Goal: Information Seeking & Learning: Find specific fact

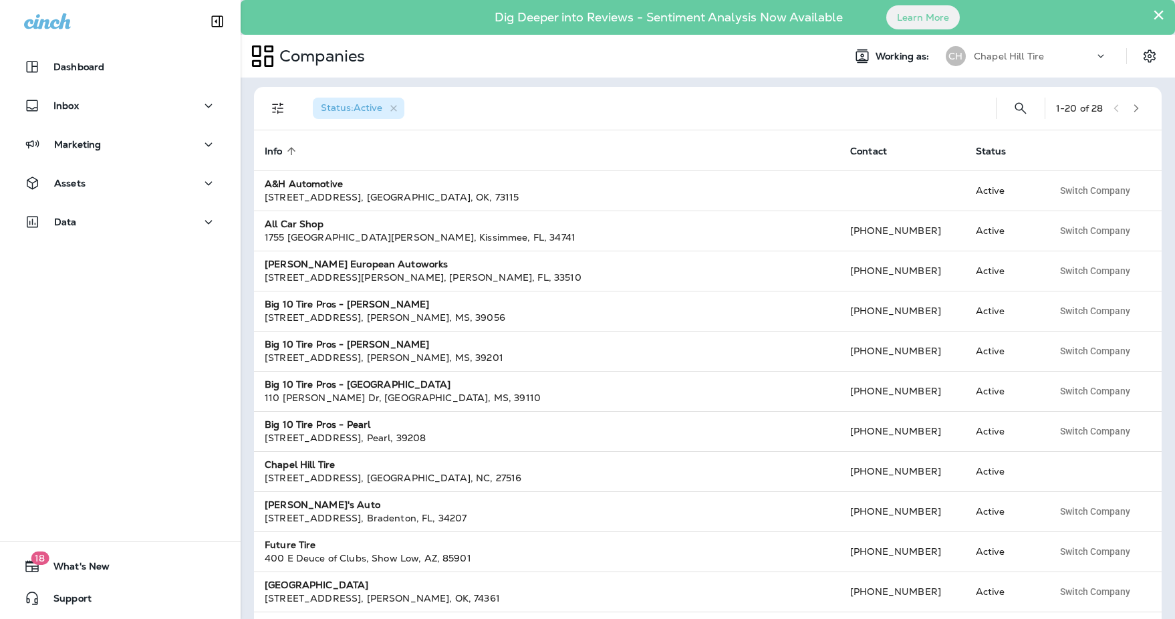
scroll to position [2, 0]
click at [1006, 57] on p "Chapel Hill Tire" at bounding box center [1009, 56] width 70 height 11
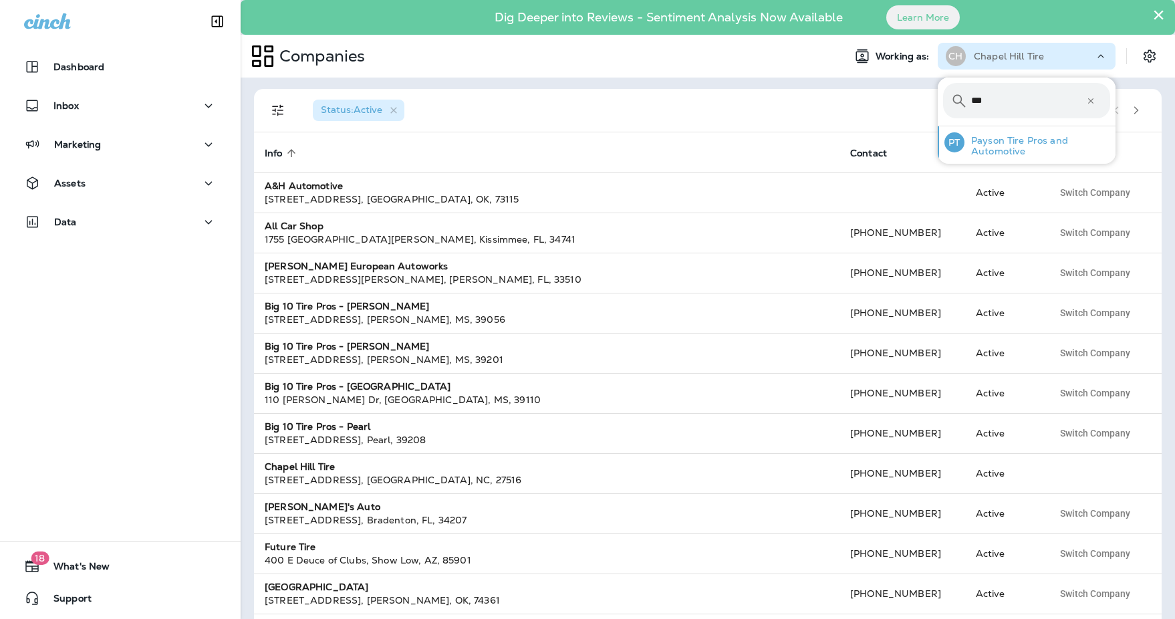
type input "***"
click at [1033, 146] on p "Payson Tire Pros and Automotive" at bounding box center [1037, 145] width 146 height 21
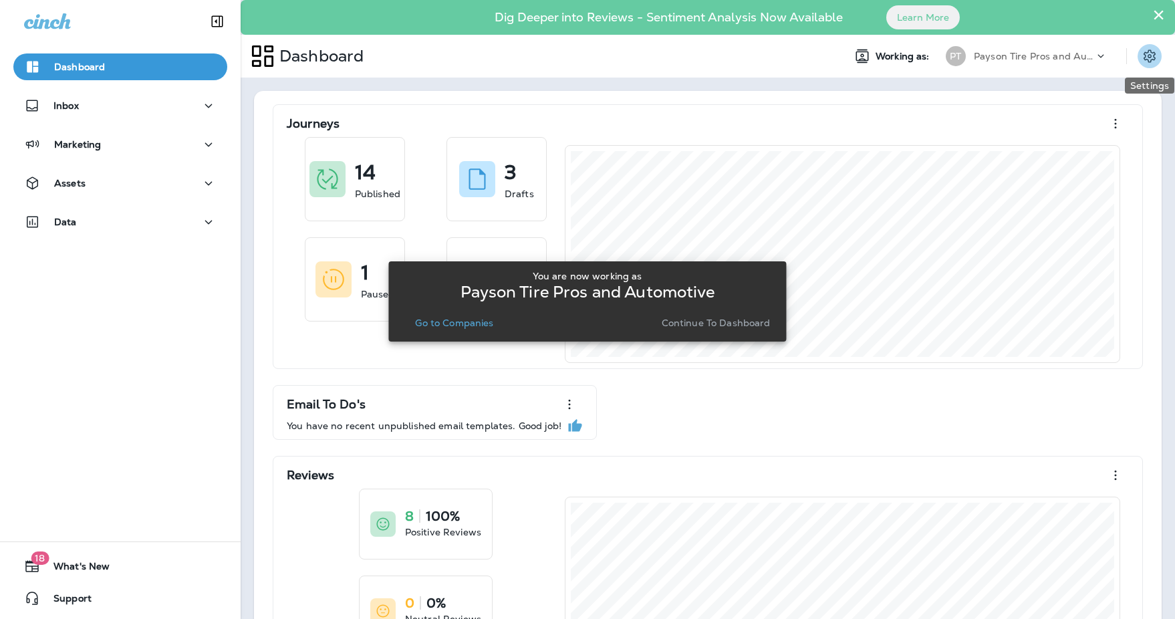
click at [1149, 54] on icon "Settings" at bounding box center [1149, 56] width 16 height 16
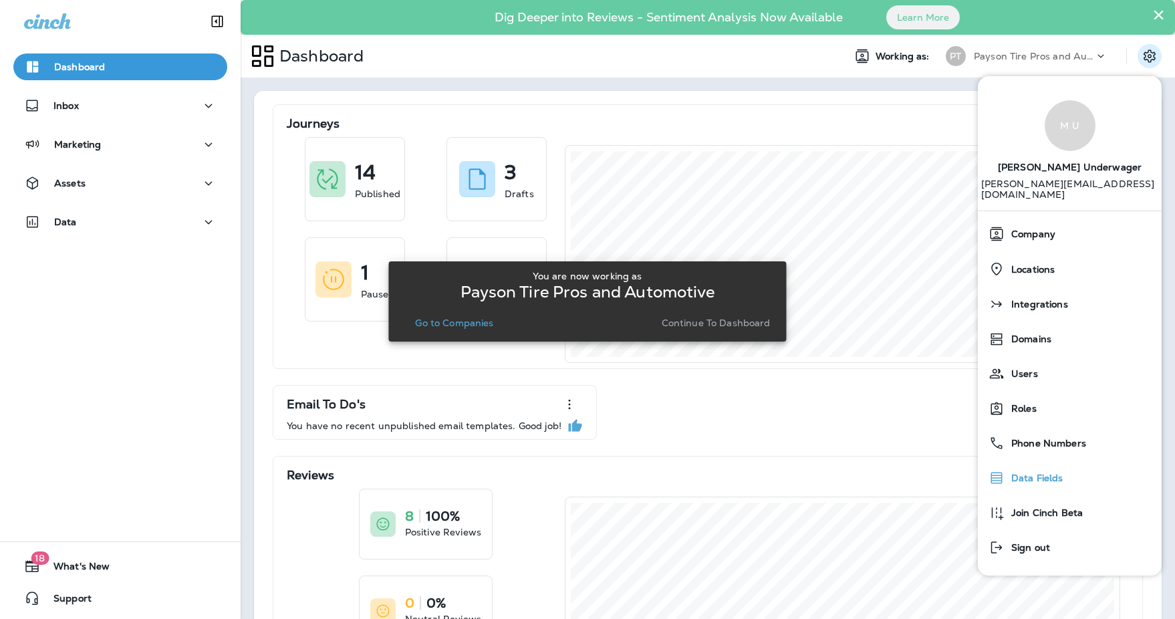
click at [1040, 472] on span "Data Fields" at bounding box center [1033, 477] width 59 height 11
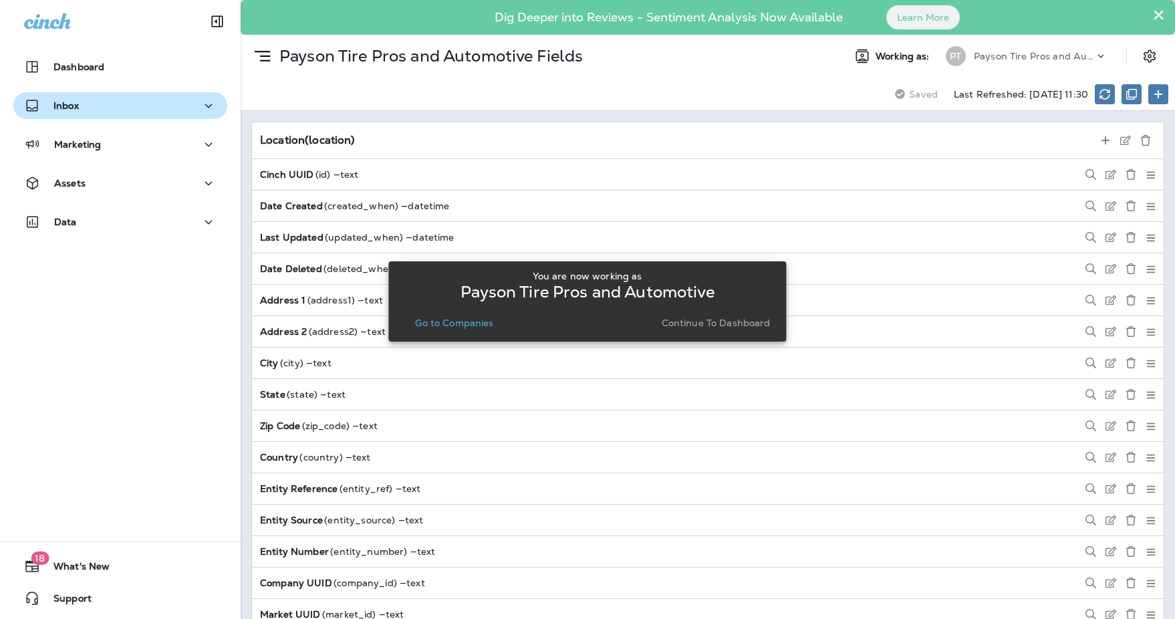
click at [99, 107] on div "Inbox" at bounding box center [120, 106] width 192 height 17
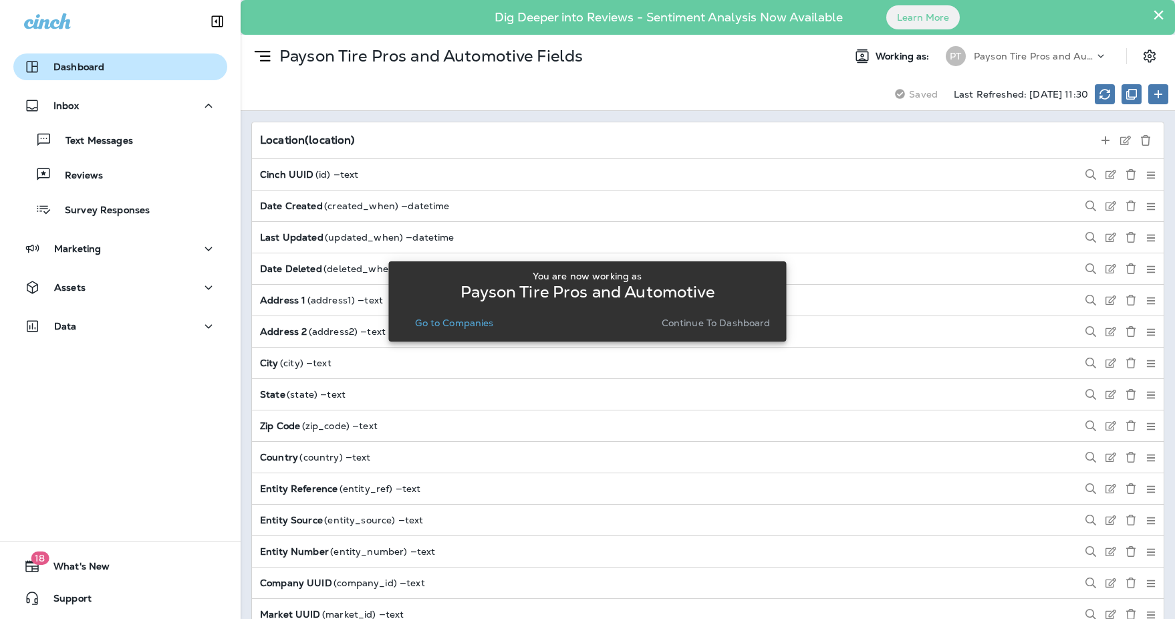
click at [93, 78] on button "Dashboard" at bounding box center [120, 66] width 214 height 27
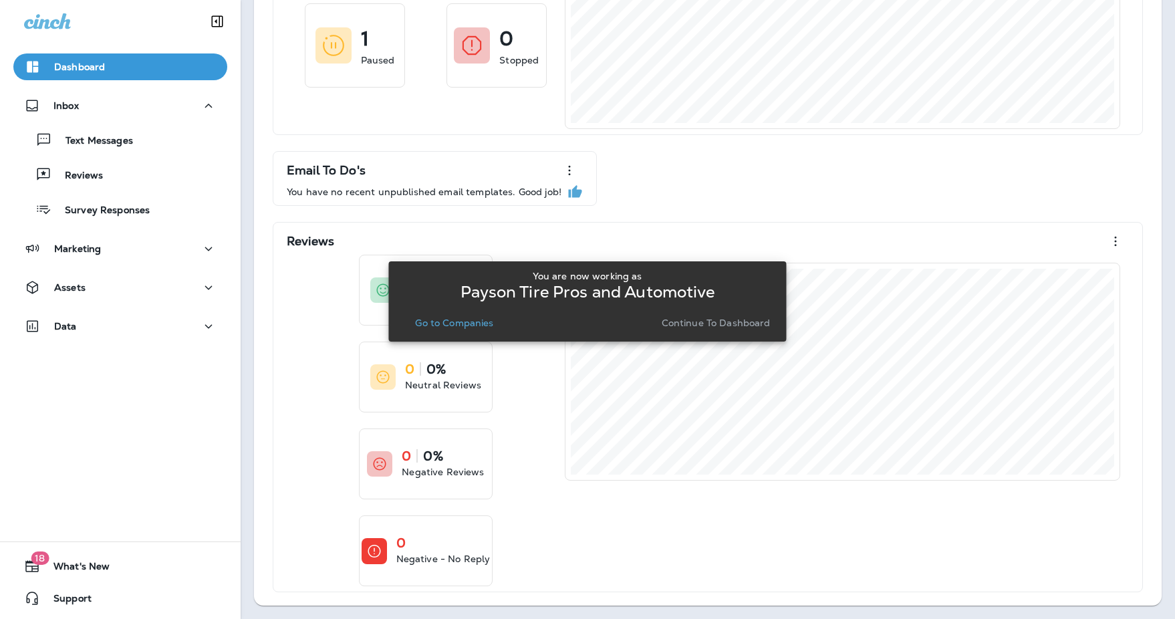
scroll to position [231, 0]
click at [710, 324] on p "Continue to Dashboard" at bounding box center [716, 322] width 109 height 11
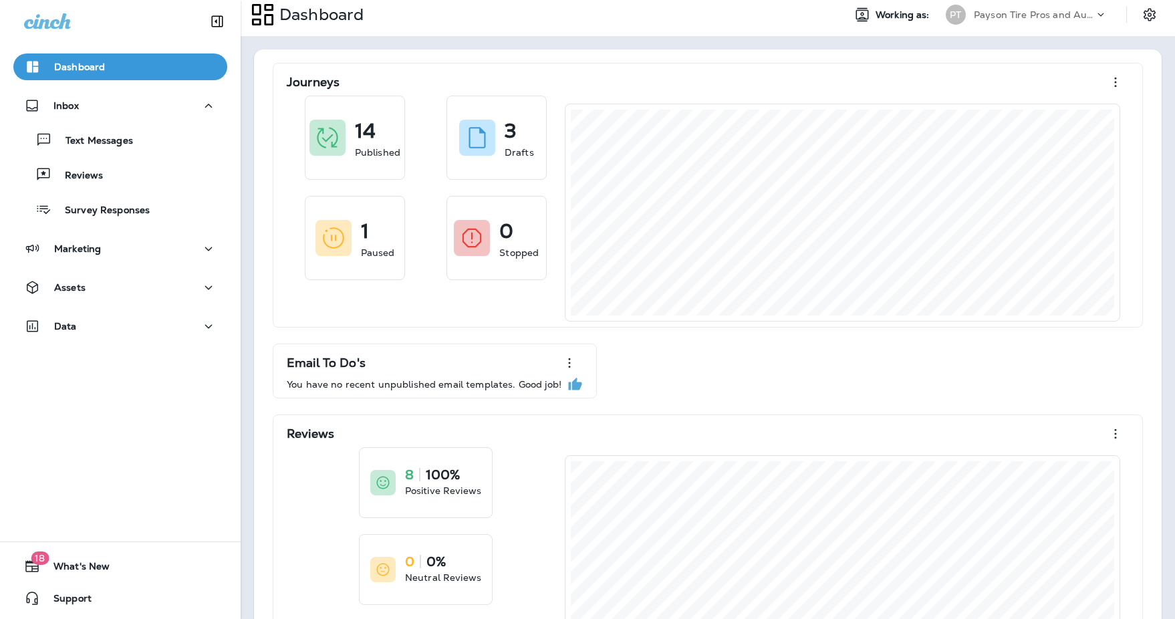
scroll to position [0, 0]
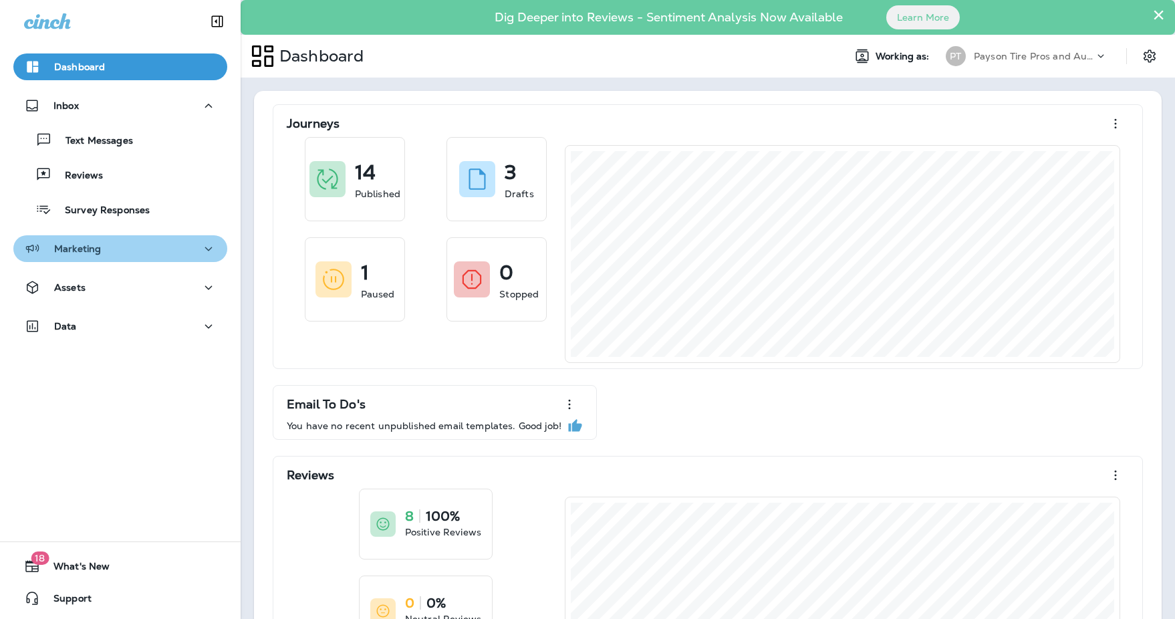
click at [156, 246] on div "Marketing" at bounding box center [120, 249] width 192 height 17
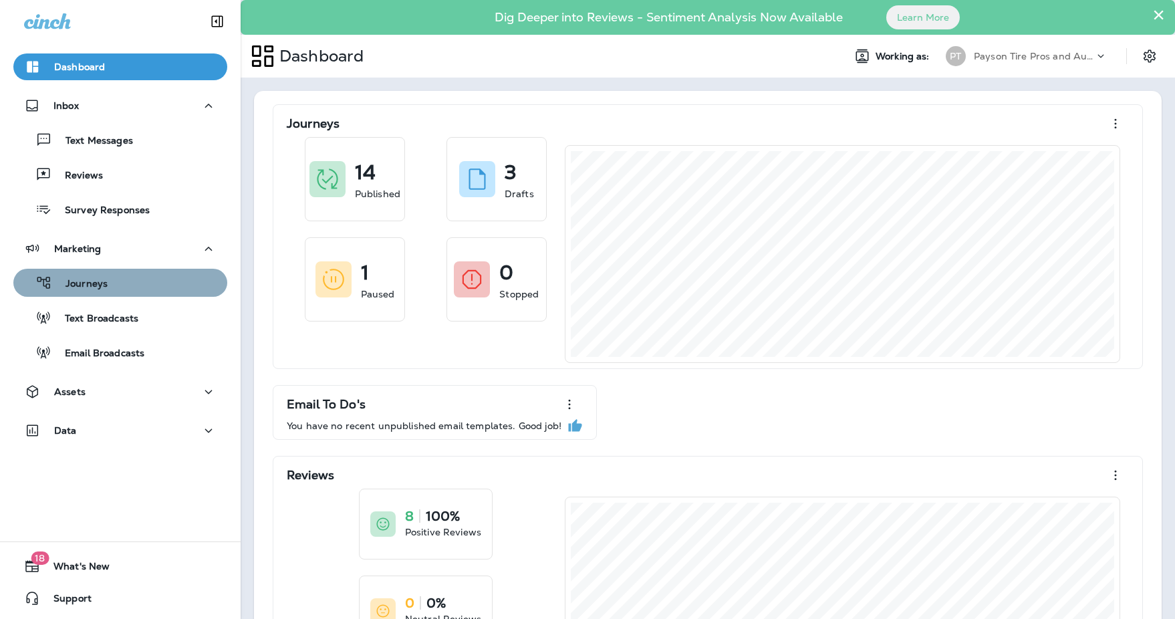
click at [143, 280] on div "Journeys" at bounding box center [120, 283] width 203 height 20
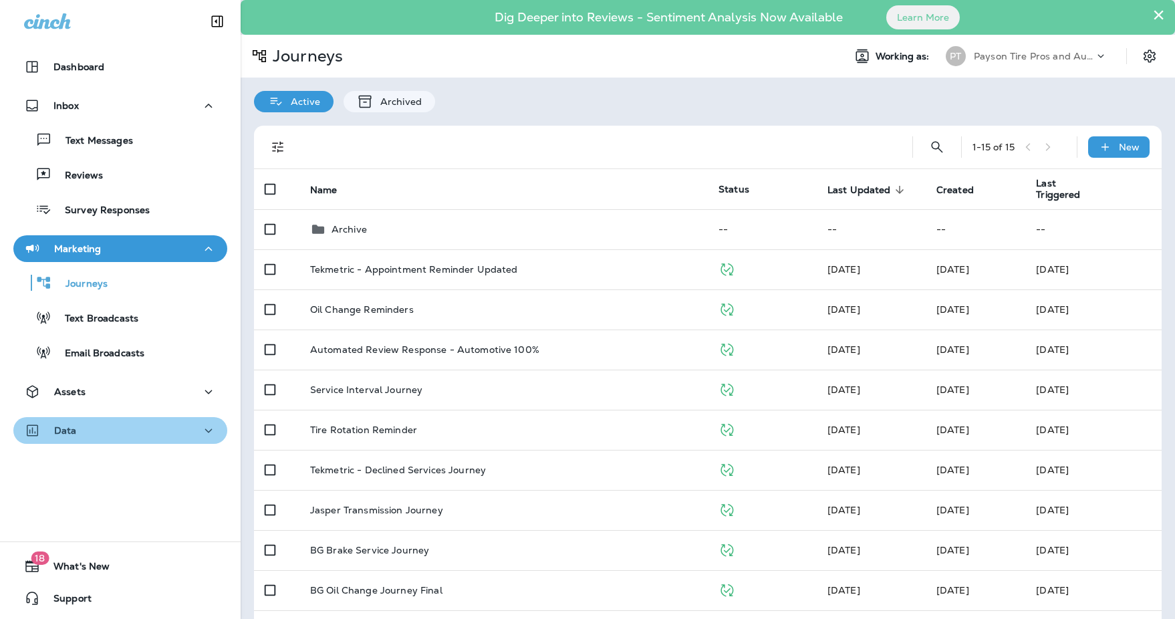
click at [115, 426] on div "Data" at bounding box center [120, 430] width 192 height 17
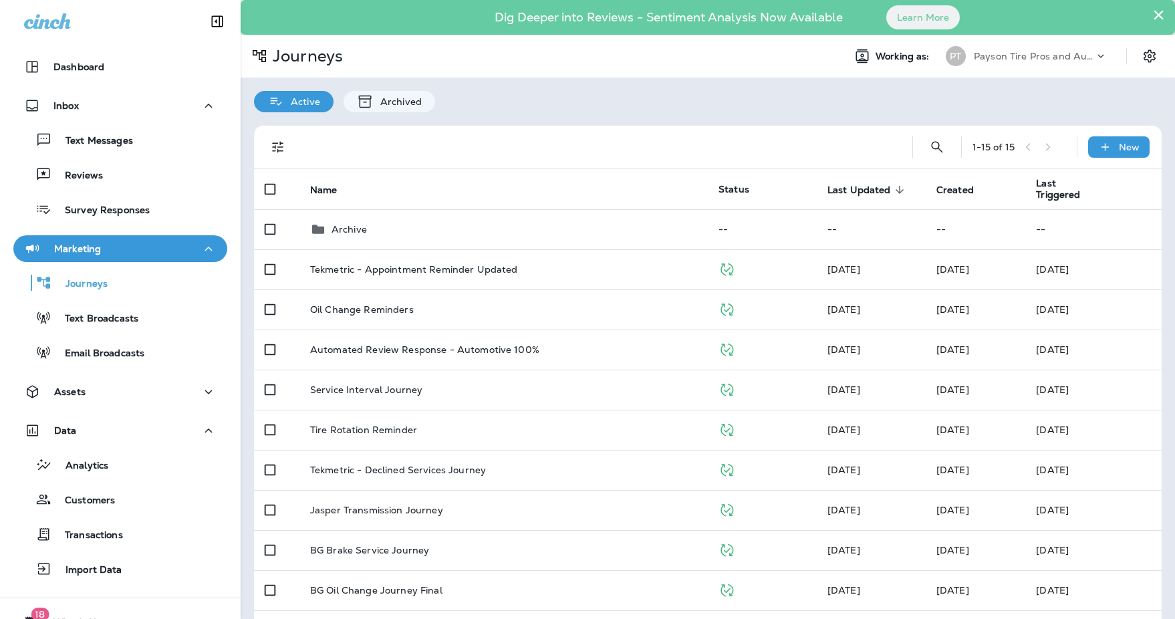
scroll to position [4, 0]
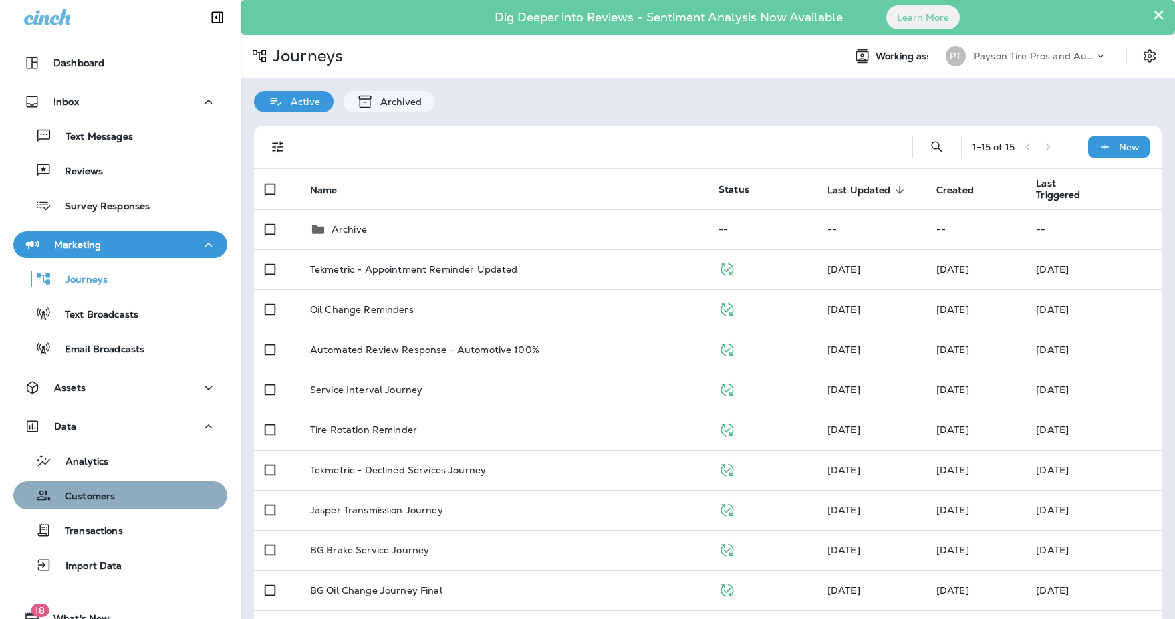
click at [147, 495] on div "Customers" at bounding box center [120, 495] width 203 height 20
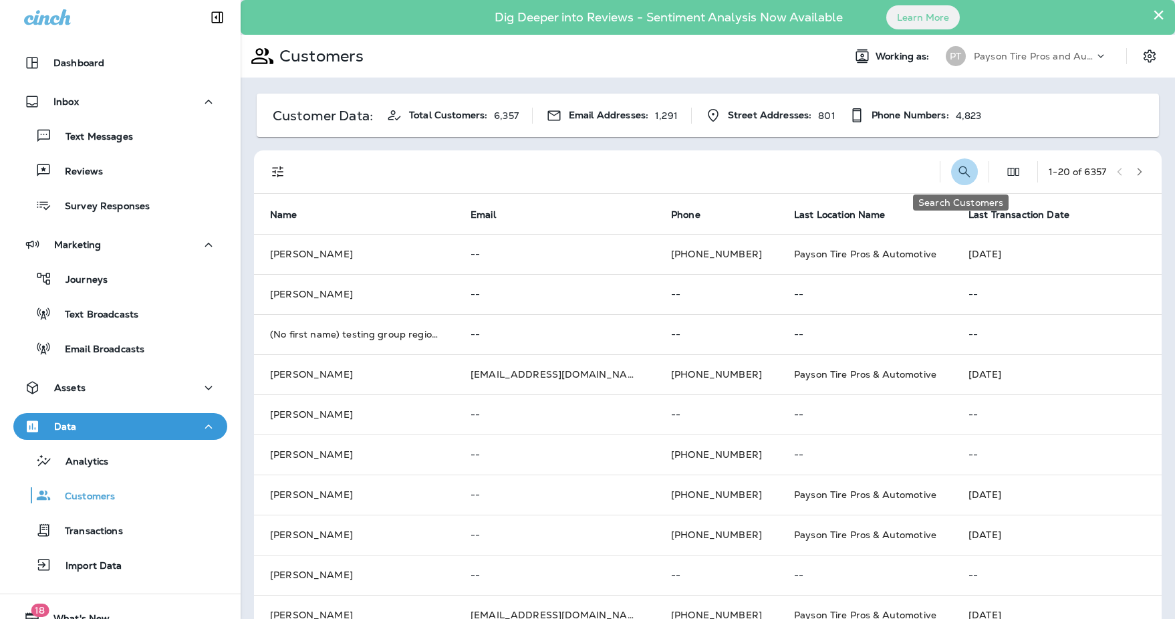
click at [958, 168] on icon "Search Customers" at bounding box center [964, 172] width 16 height 16
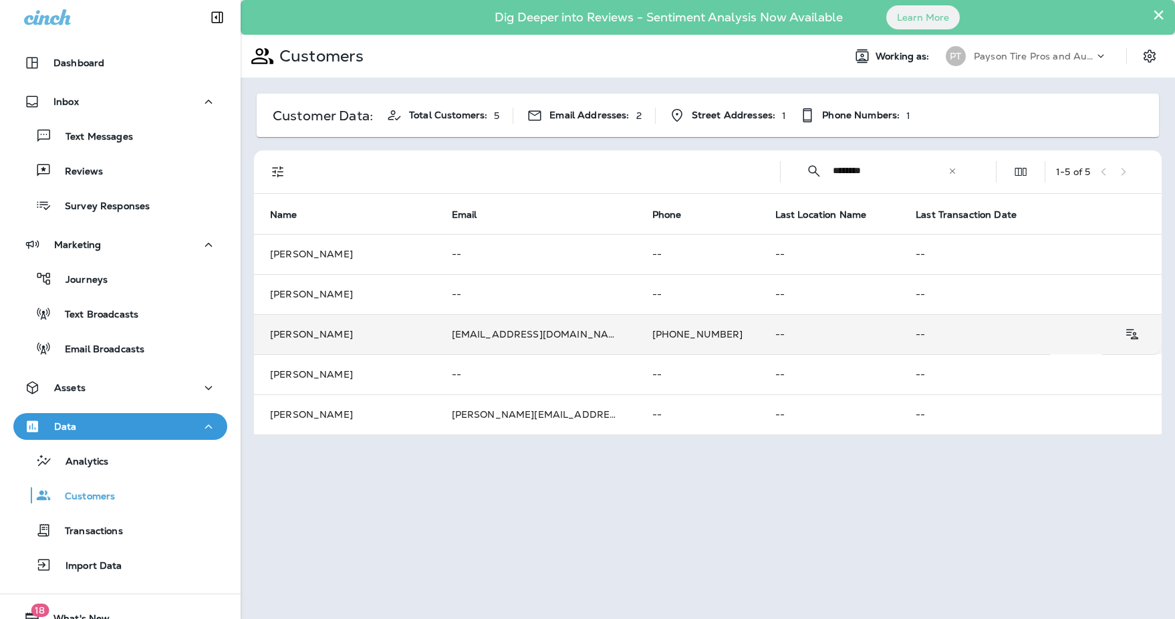
type input "********"
click at [337, 332] on td "[PERSON_NAME]" at bounding box center [345, 334] width 182 height 40
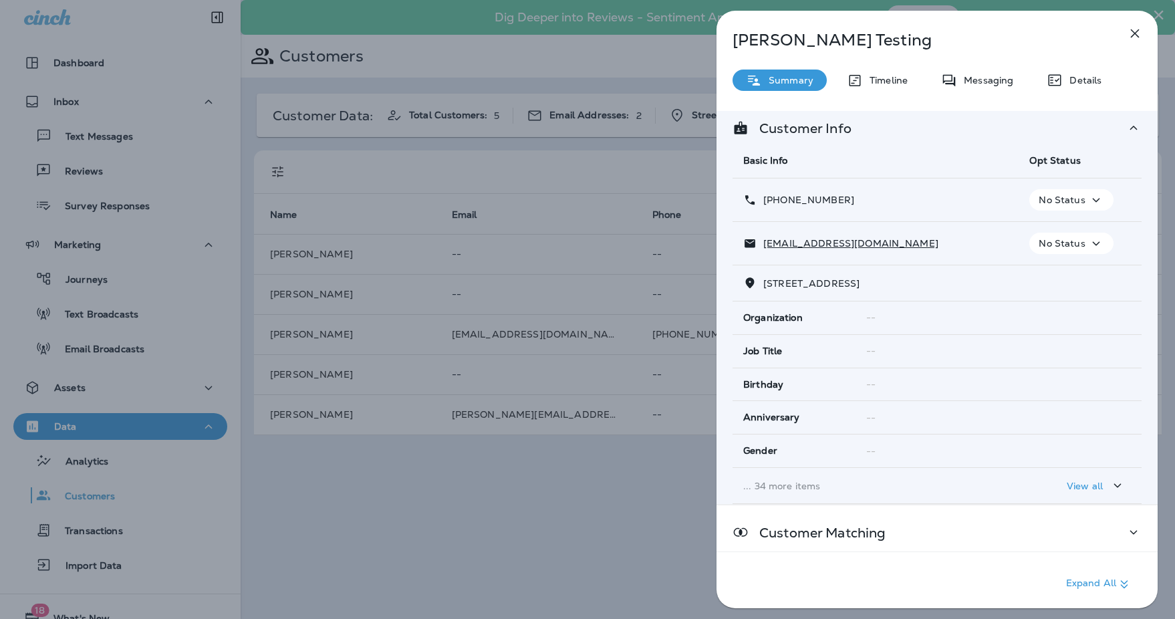
scroll to position [140, 0]
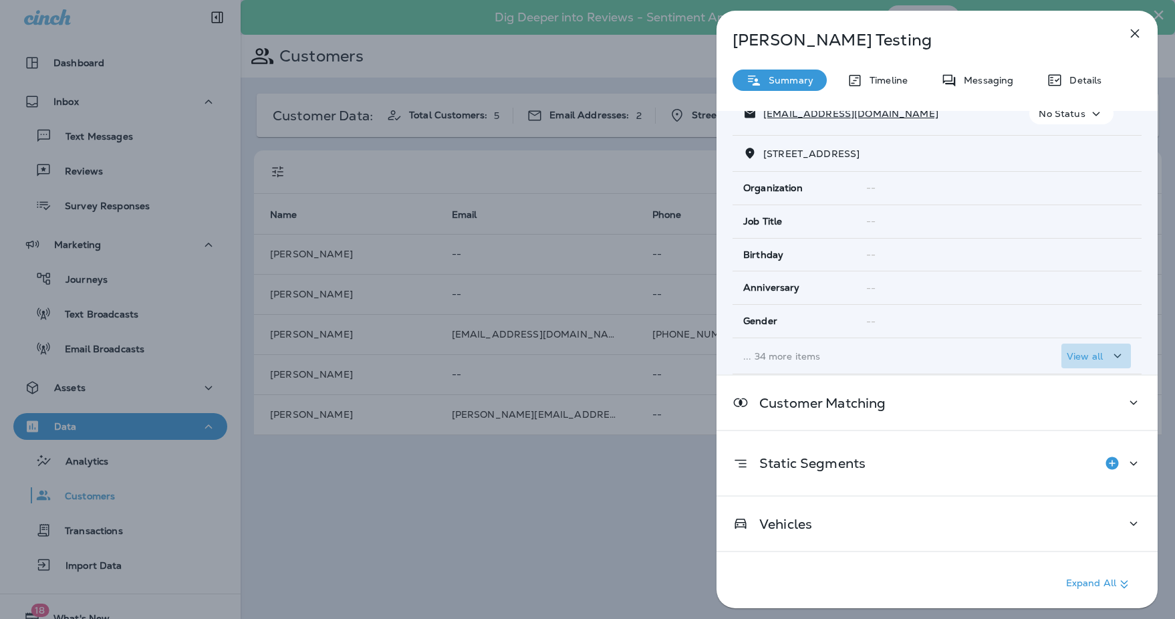
click at [1116, 356] on icon "button" at bounding box center [1117, 356] width 7 height 4
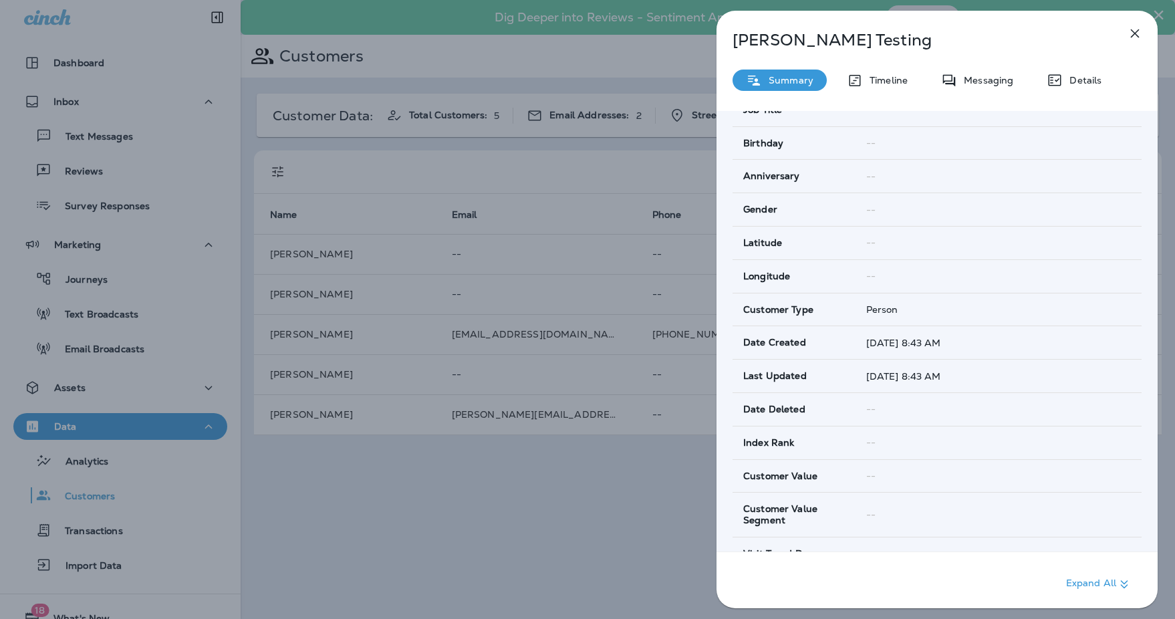
scroll to position [255, 0]
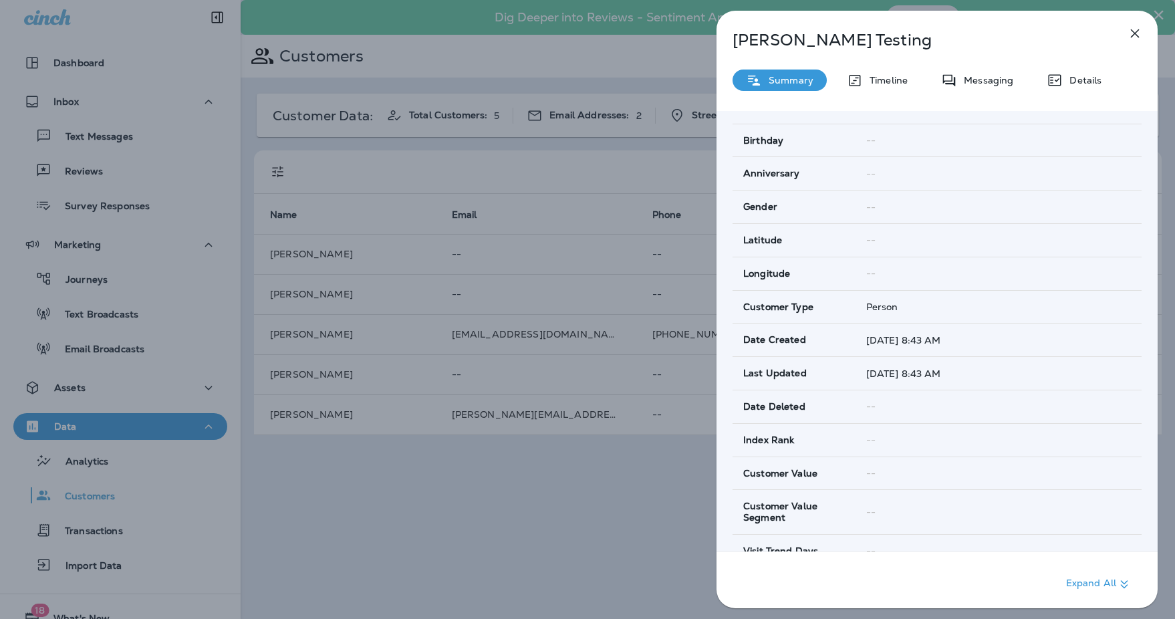
click at [394, 488] on div "[PERSON_NAME] Testing Summary Timeline Messaging Details Customer Info Basic In…" at bounding box center [587, 309] width 1175 height 619
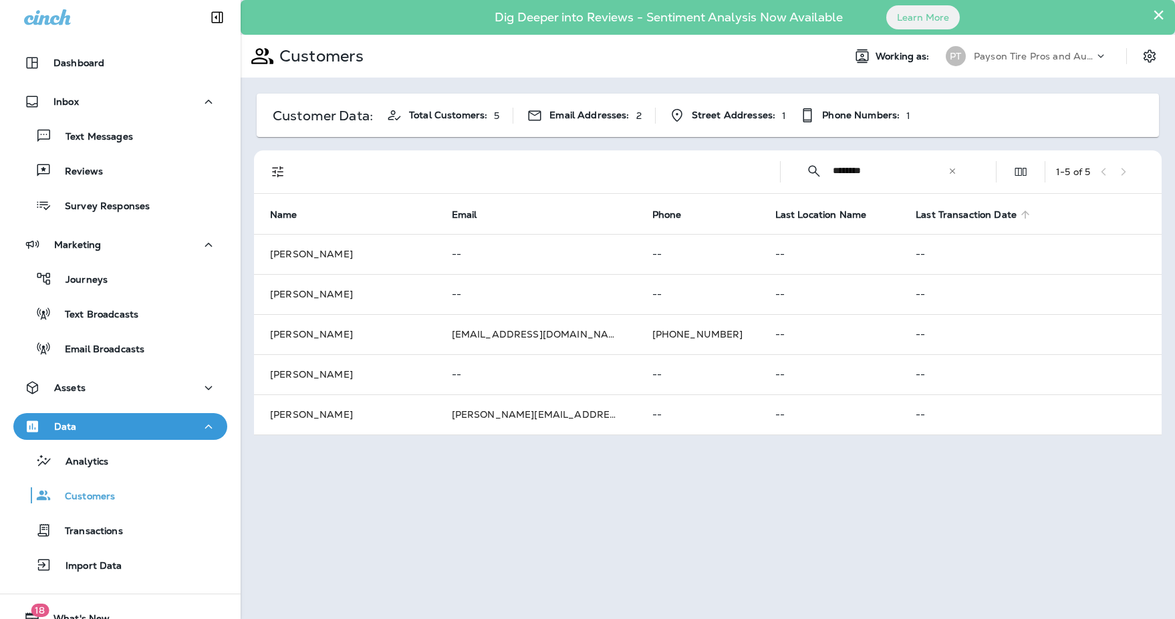
click at [916, 213] on span "Last Transaction Date" at bounding box center [966, 214] width 101 height 11
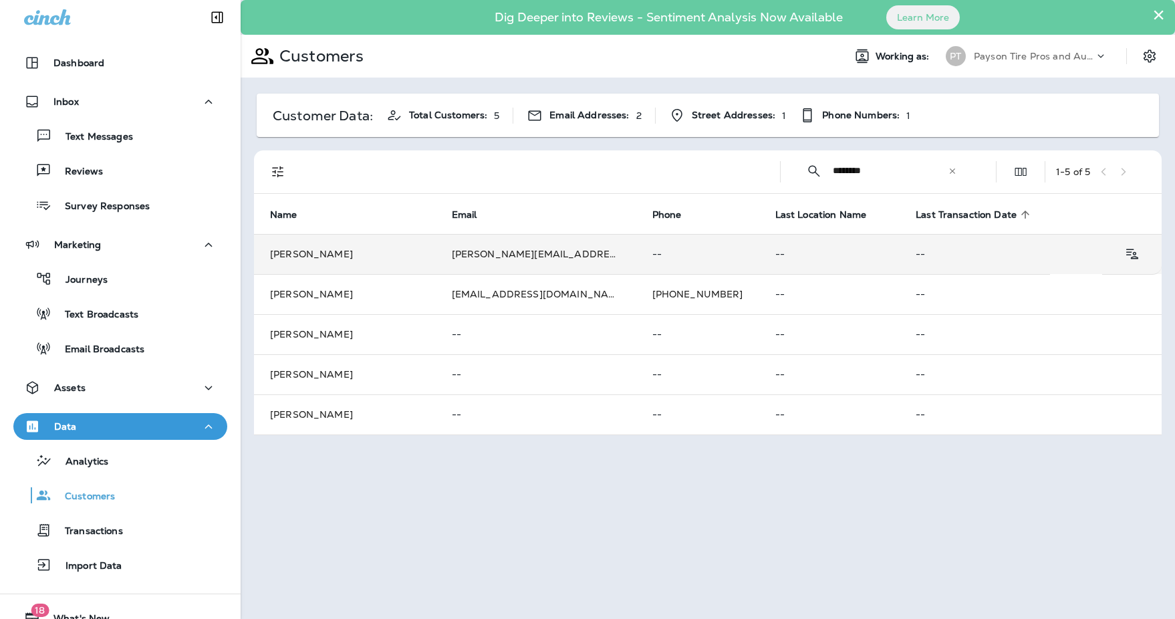
click at [287, 251] on td "[PERSON_NAME]" at bounding box center [345, 254] width 182 height 40
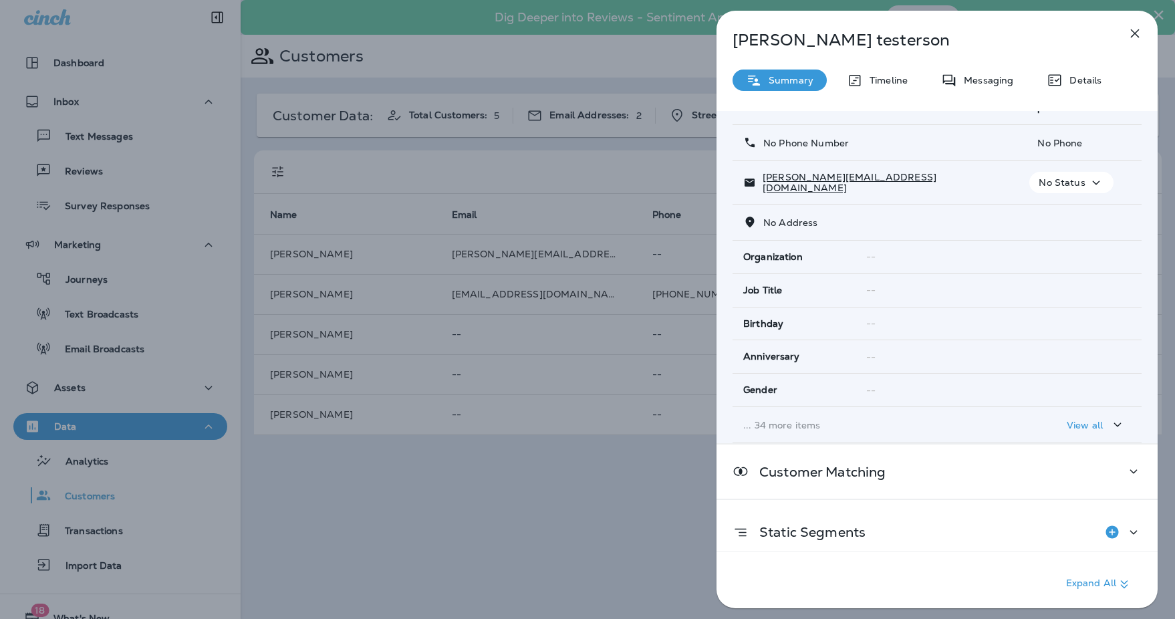
scroll to position [78, 0]
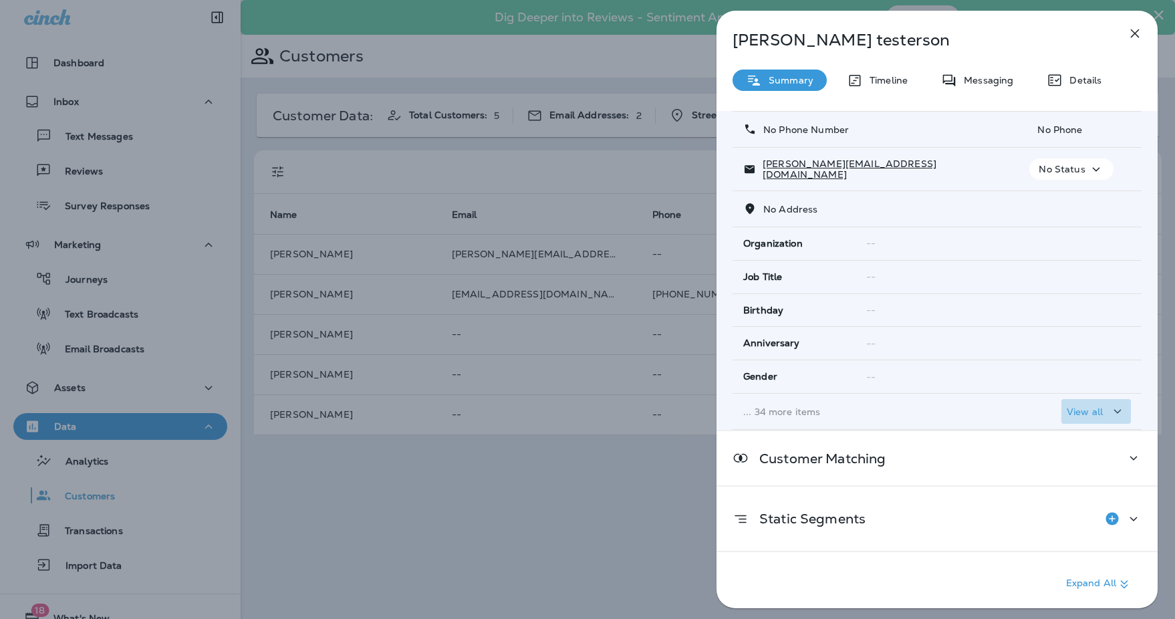
click at [1093, 410] on p "View all" at bounding box center [1085, 411] width 36 height 11
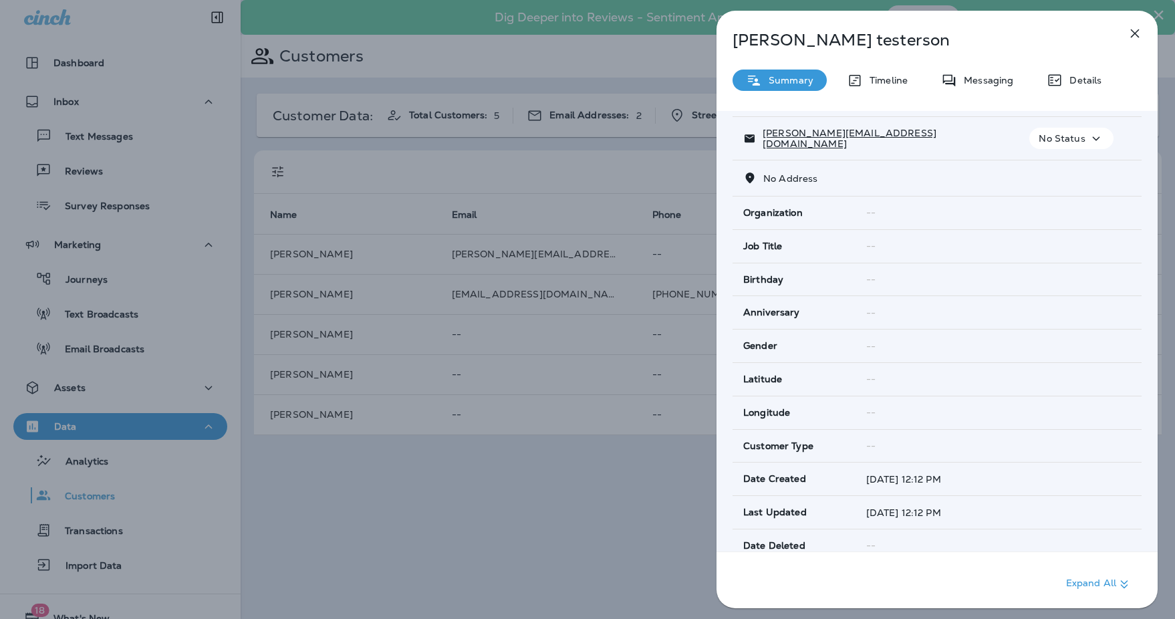
scroll to position [0, 0]
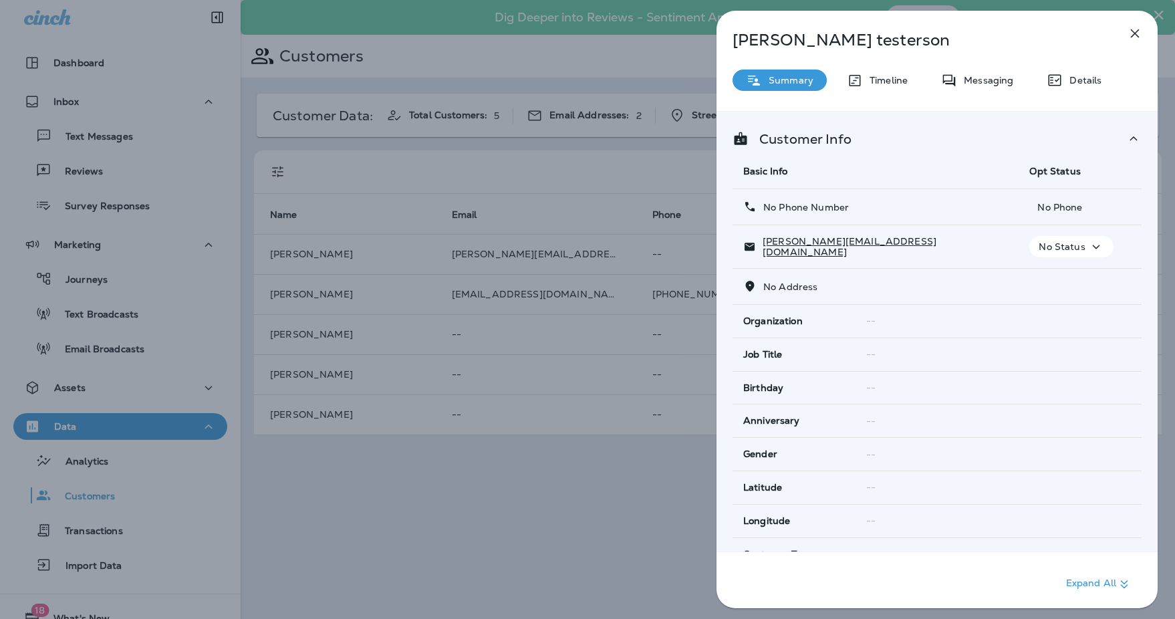
click at [1133, 30] on icon "button" at bounding box center [1135, 33] width 16 height 16
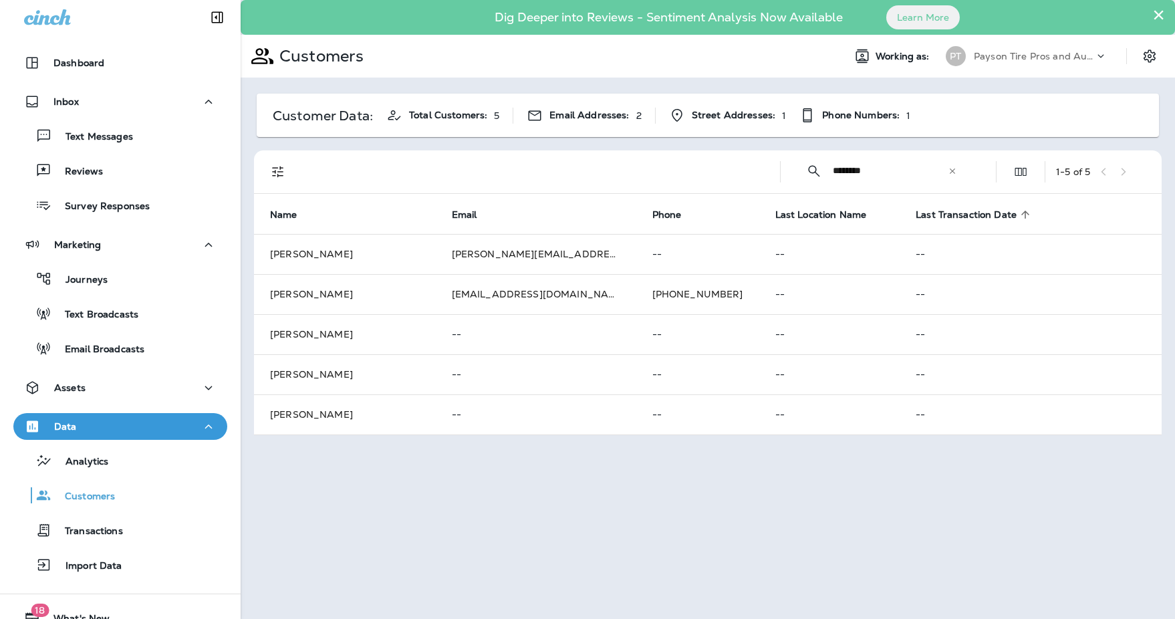
click at [305, 415] on td "[PERSON_NAME]" at bounding box center [345, 414] width 182 height 40
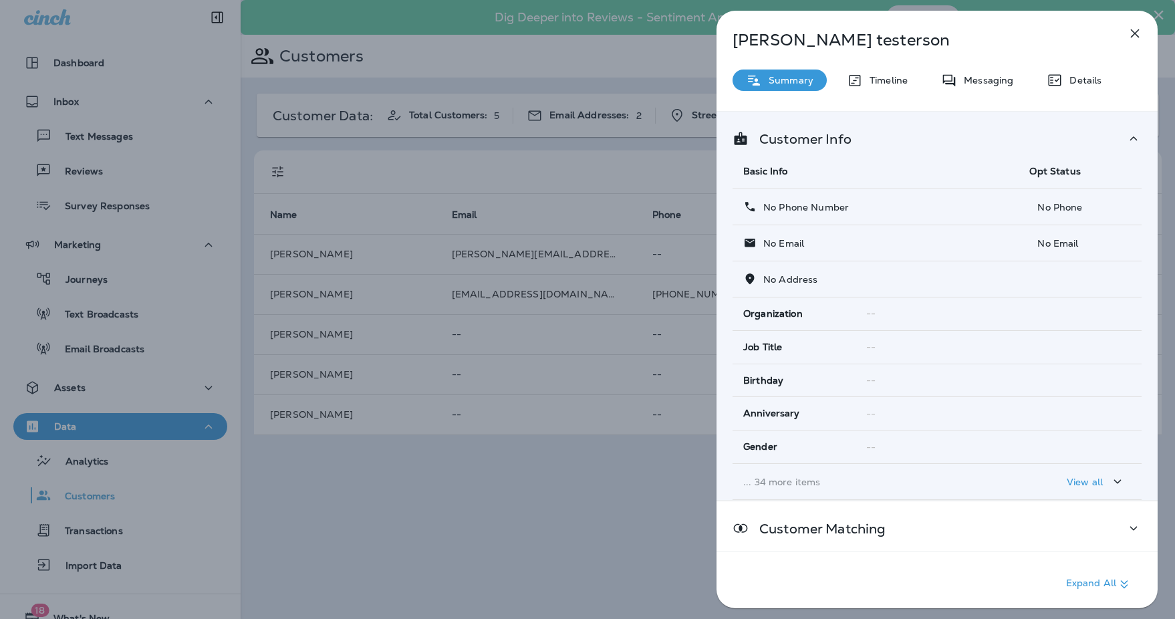
scroll to position [70, 0]
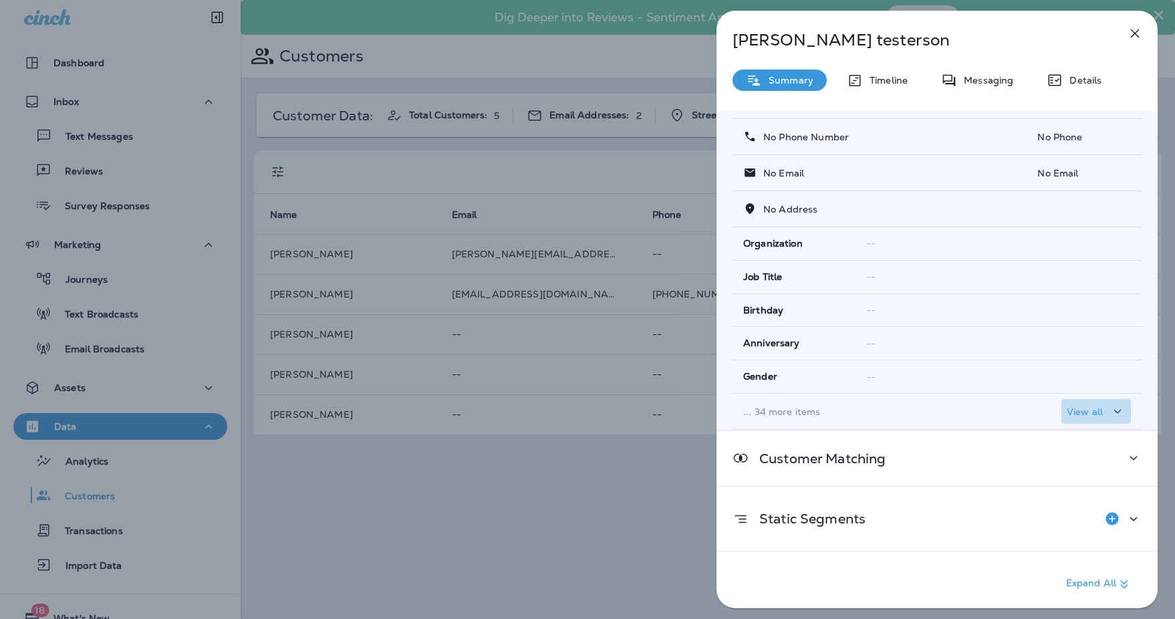
click at [1079, 413] on p "View all" at bounding box center [1085, 411] width 36 height 11
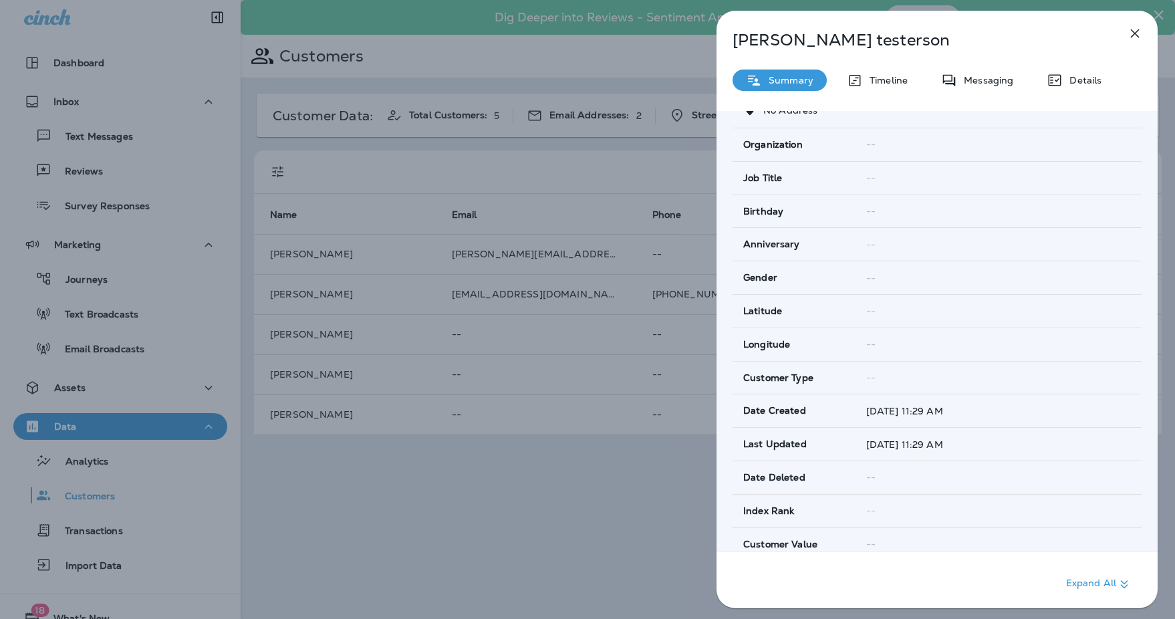
scroll to position [174, 0]
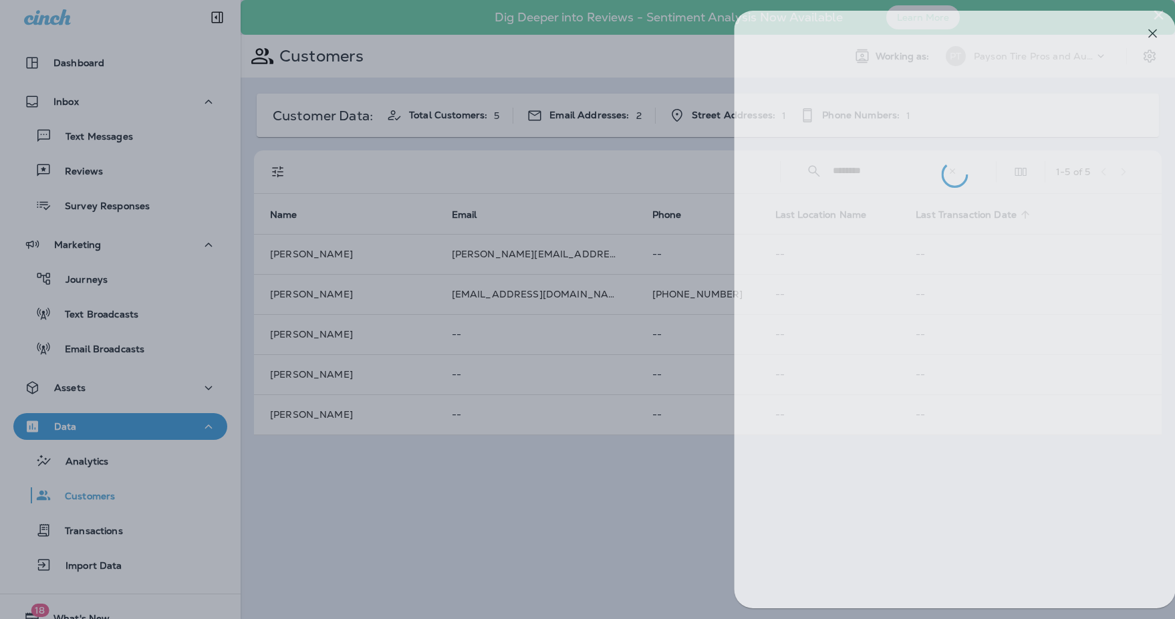
click at [283, 493] on div at bounding box center [605, 309] width 1175 height 619
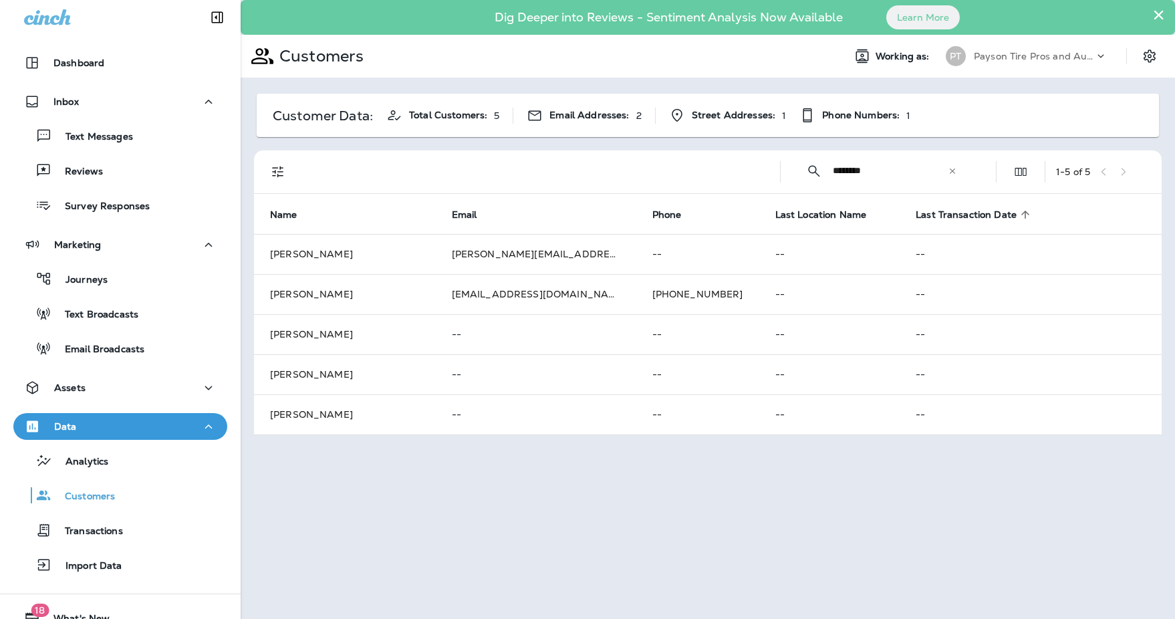
click at [305, 332] on td "[PERSON_NAME]" at bounding box center [345, 334] width 182 height 40
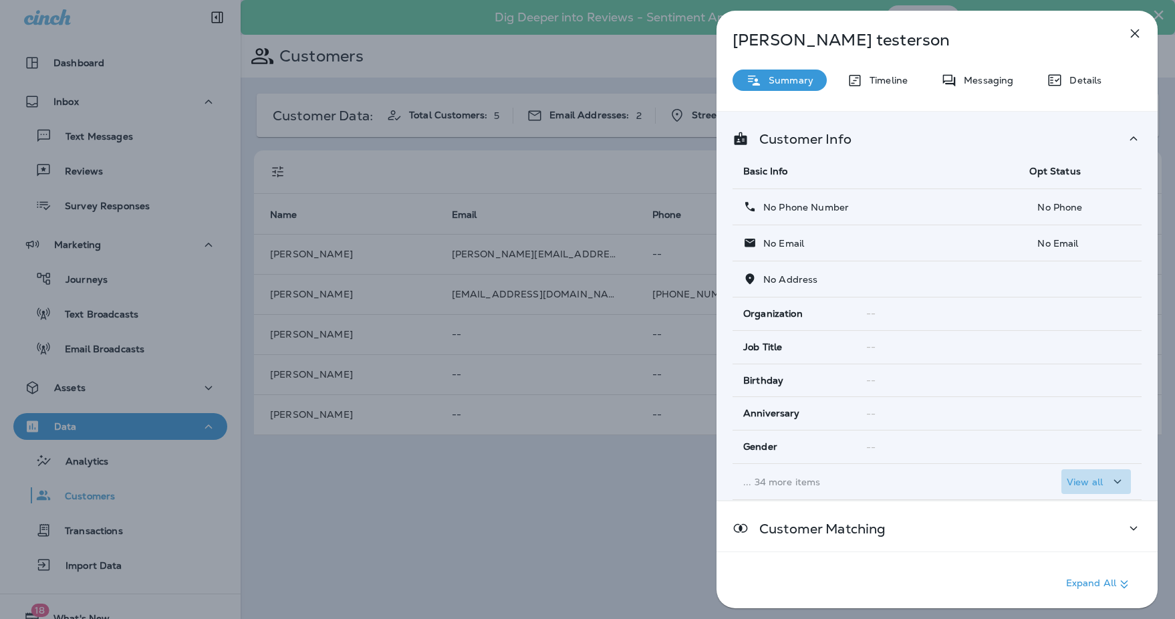
click at [1082, 472] on button "View all" at bounding box center [1096, 481] width 70 height 25
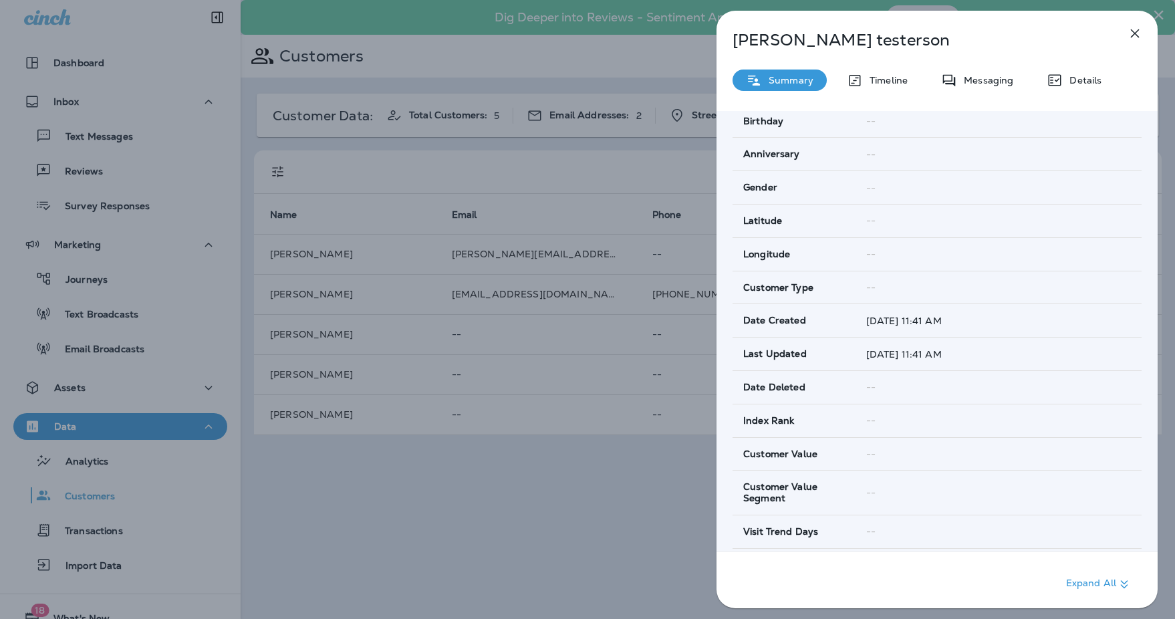
scroll to position [319, 0]
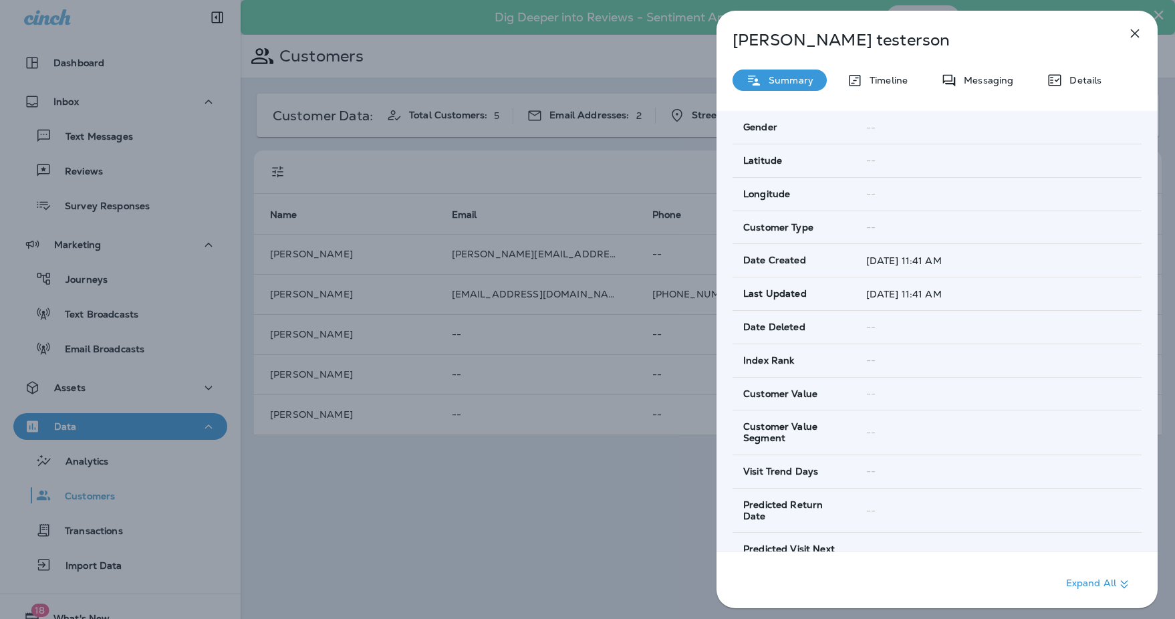
click at [402, 497] on div "[PERSON_NAME] Summary Timeline Messaging Details Customer Info Basic Info Opt S…" at bounding box center [587, 309] width 1175 height 619
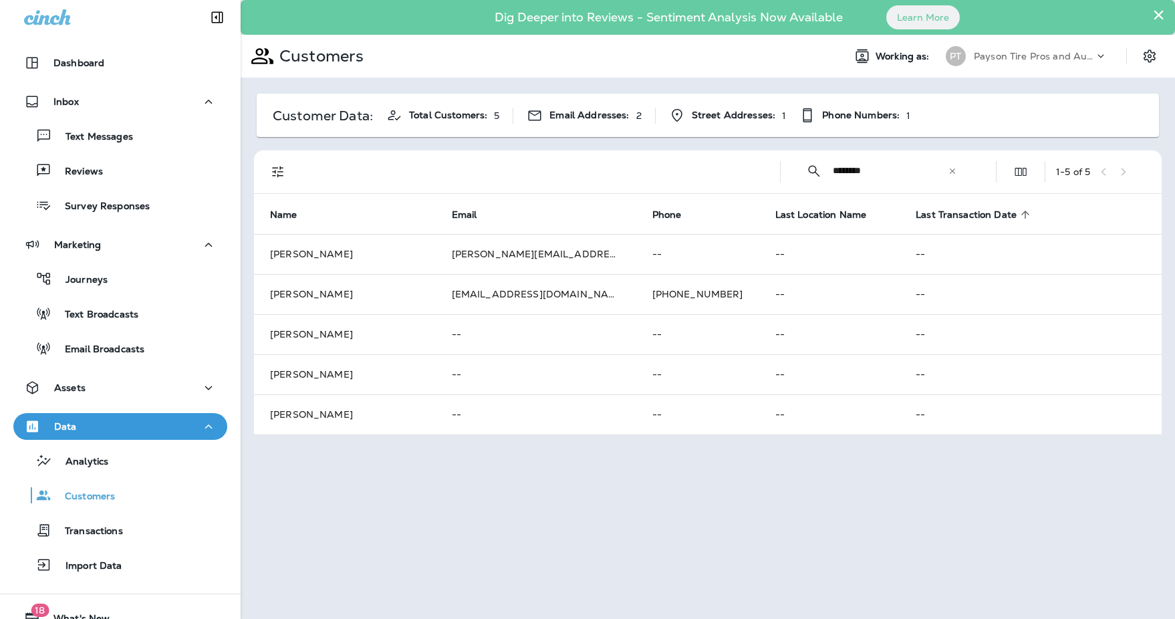
click at [916, 215] on span "Last Transaction Date" at bounding box center [966, 214] width 101 height 11
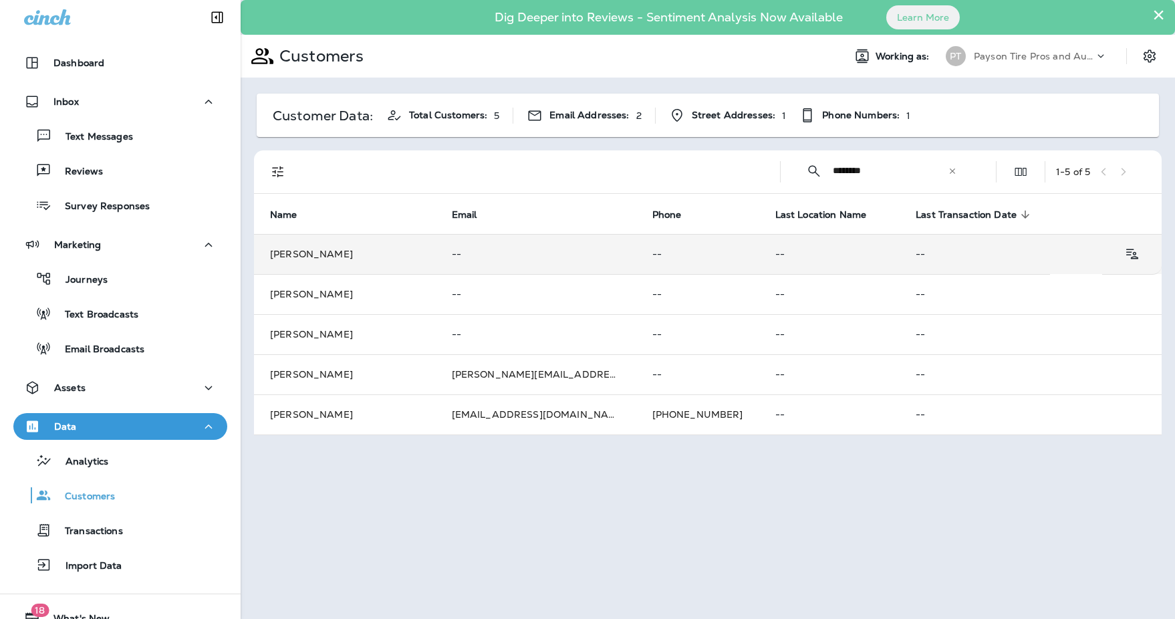
click at [303, 250] on td "[PERSON_NAME]" at bounding box center [345, 254] width 182 height 40
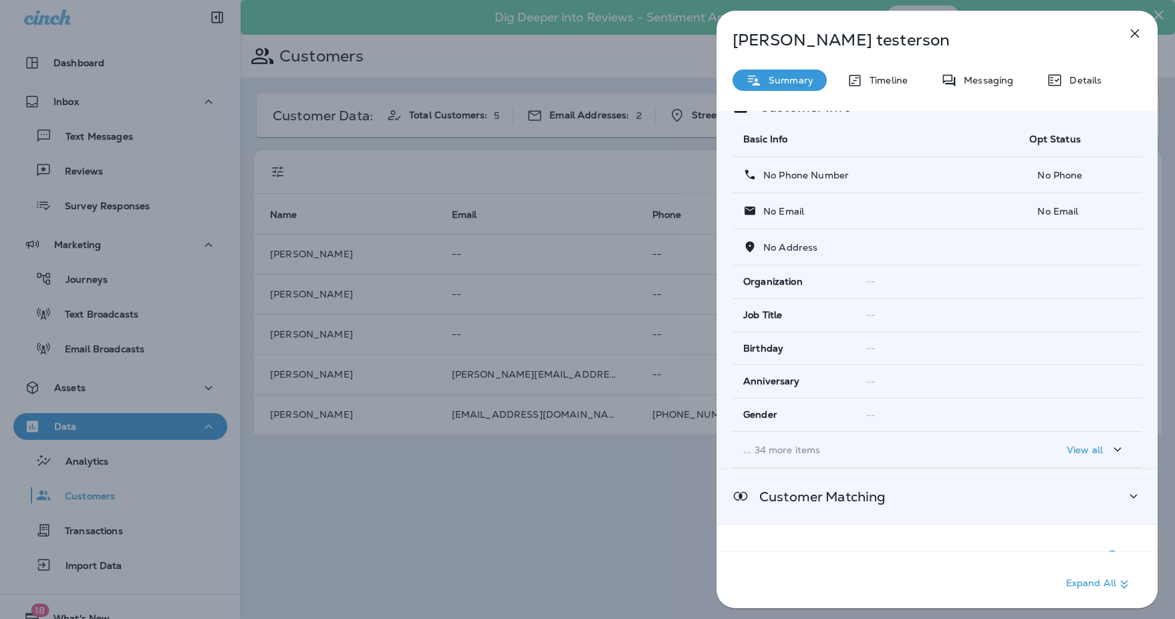
scroll to position [59, 0]
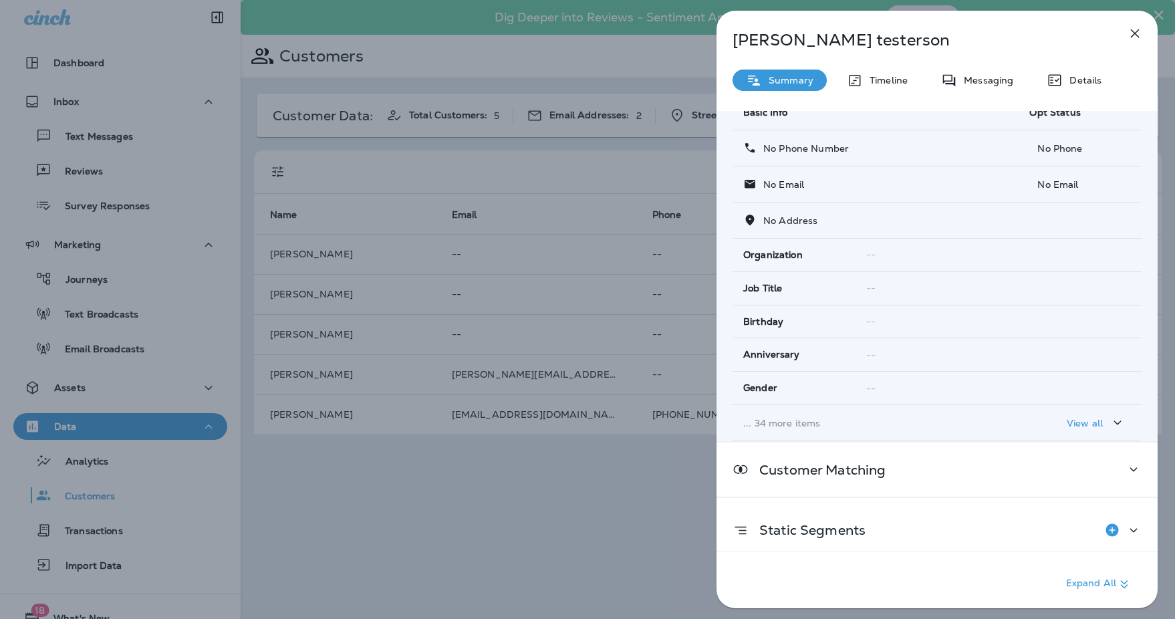
click at [1087, 421] on p "View all" at bounding box center [1085, 423] width 36 height 11
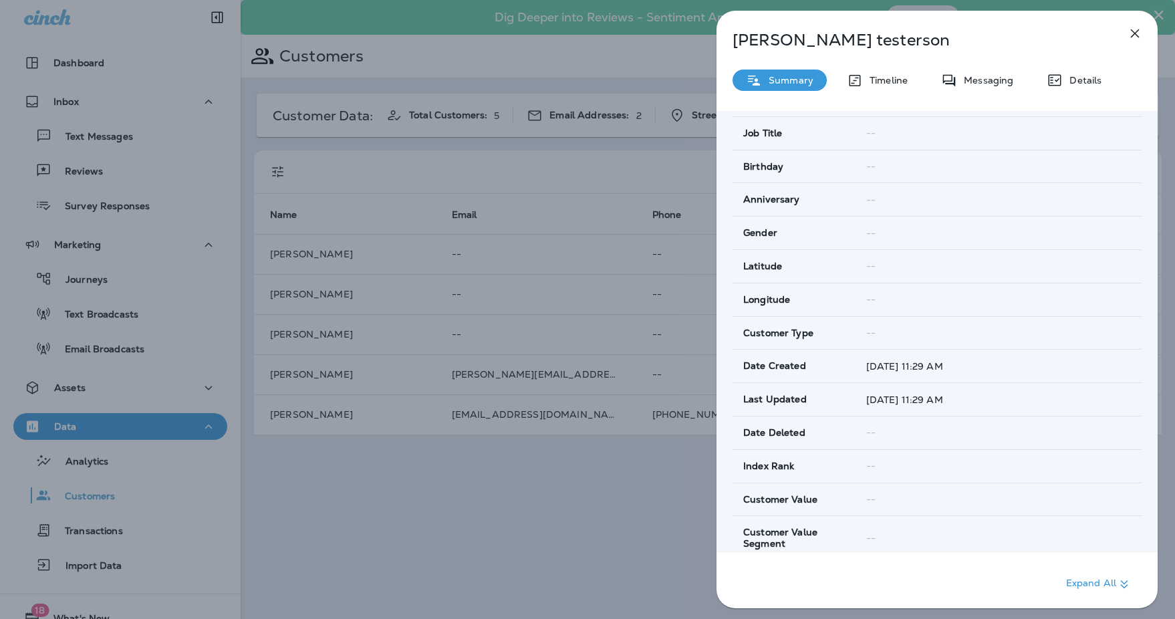
scroll to position [215, 0]
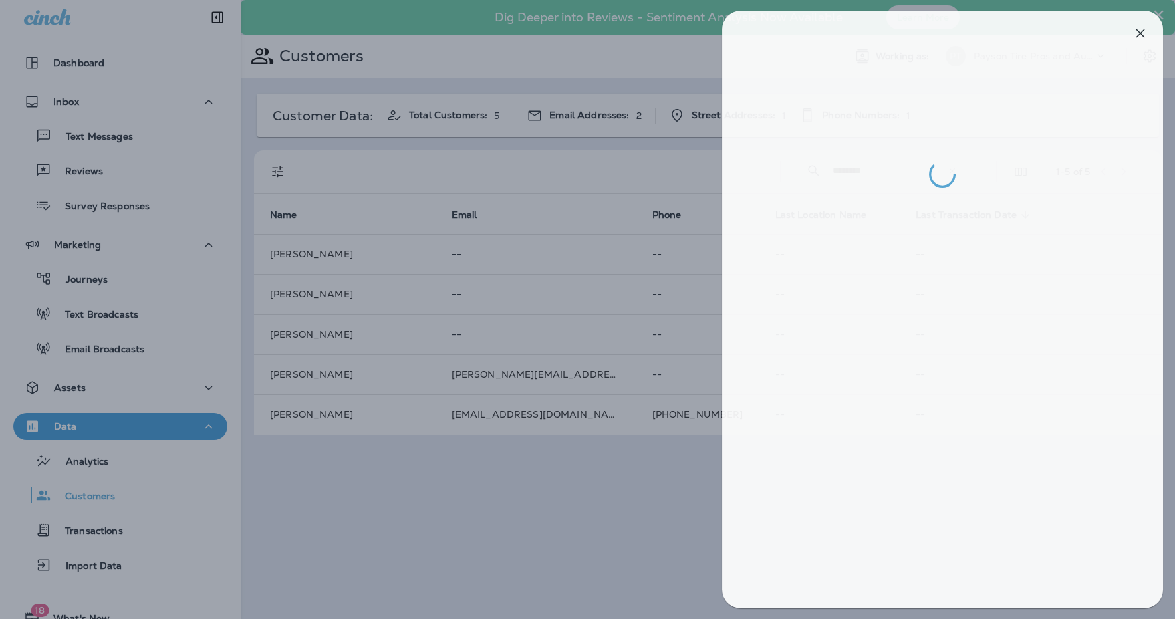
click at [410, 476] on div at bounding box center [592, 309] width 1175 height 619
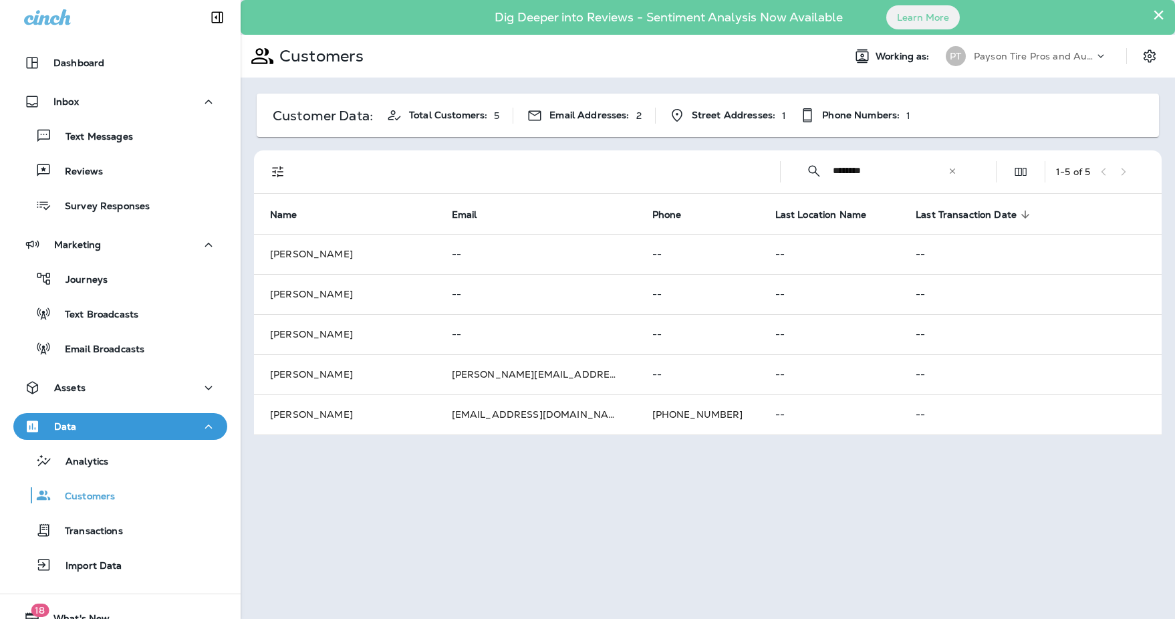
click at [952, 171] on icon at bounding box center [952, 170] width 5 height 5
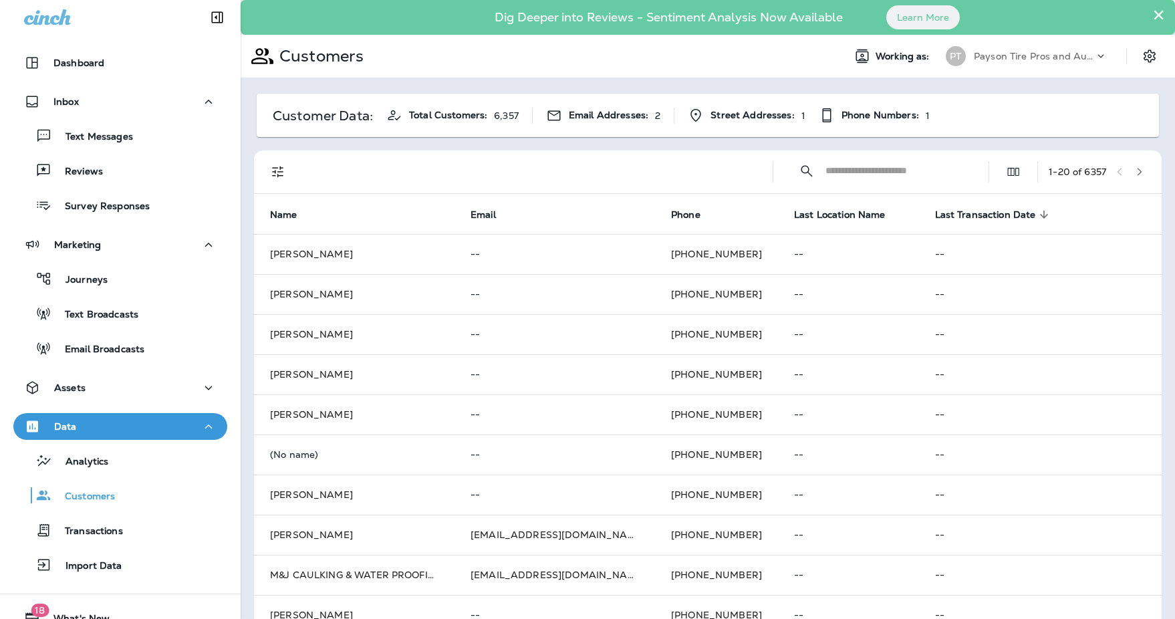
click at [973, 214] on span "Last Transaction Date" at bounding box center [985, 214] width 101 height 11
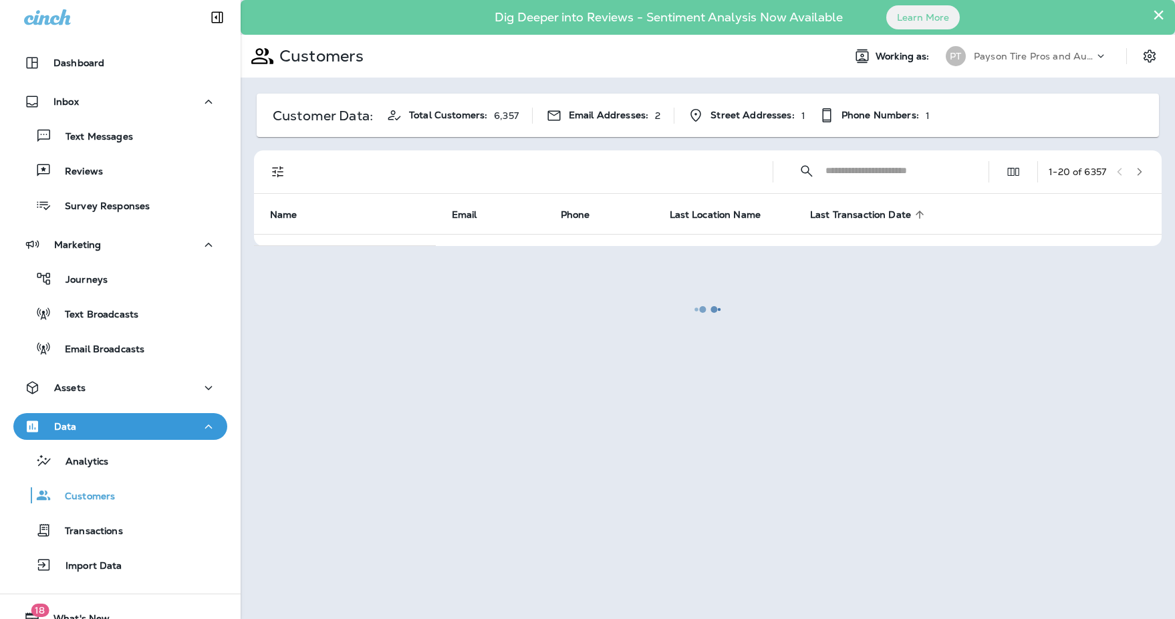
click at [878, 210] on div at bounding box center [708, 309] width 932 height 616
click at [872, 215] on div at bounding box center [708, 309] width 932 height 616
click at [928, 215] on div at bounding box center [708, 309] width 932 height 616
click at [114, 467] on div "Analytics" at bounding box center [120, 460] width 203 height 20
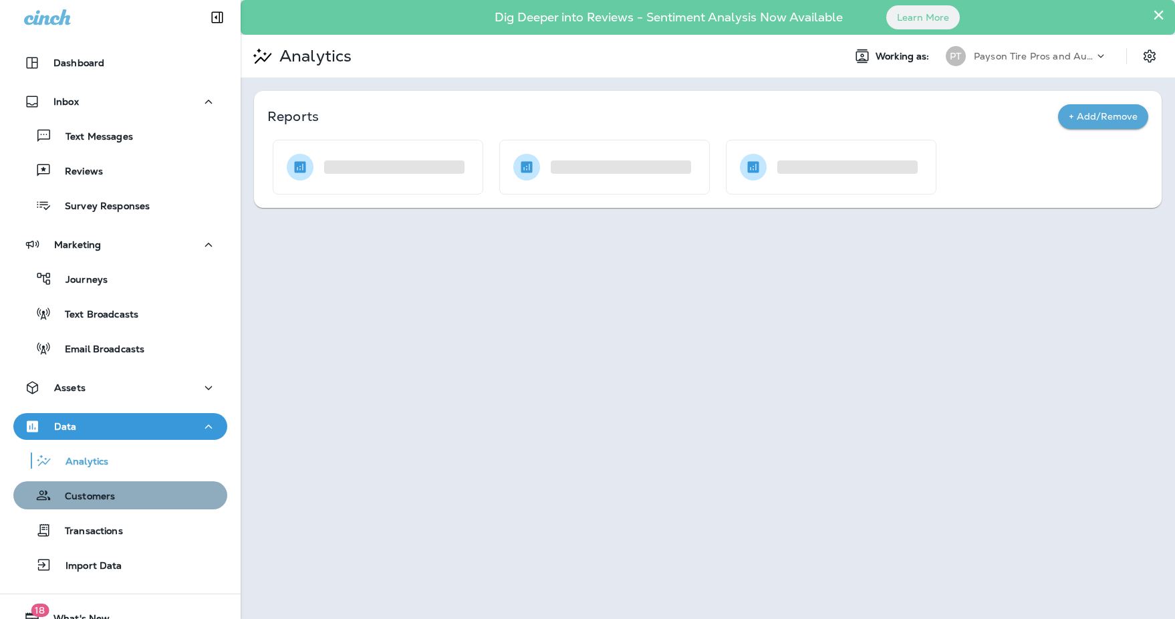
click at [126, 504] on div "Customers" at bounding box center [120, 495] width 203 height 20
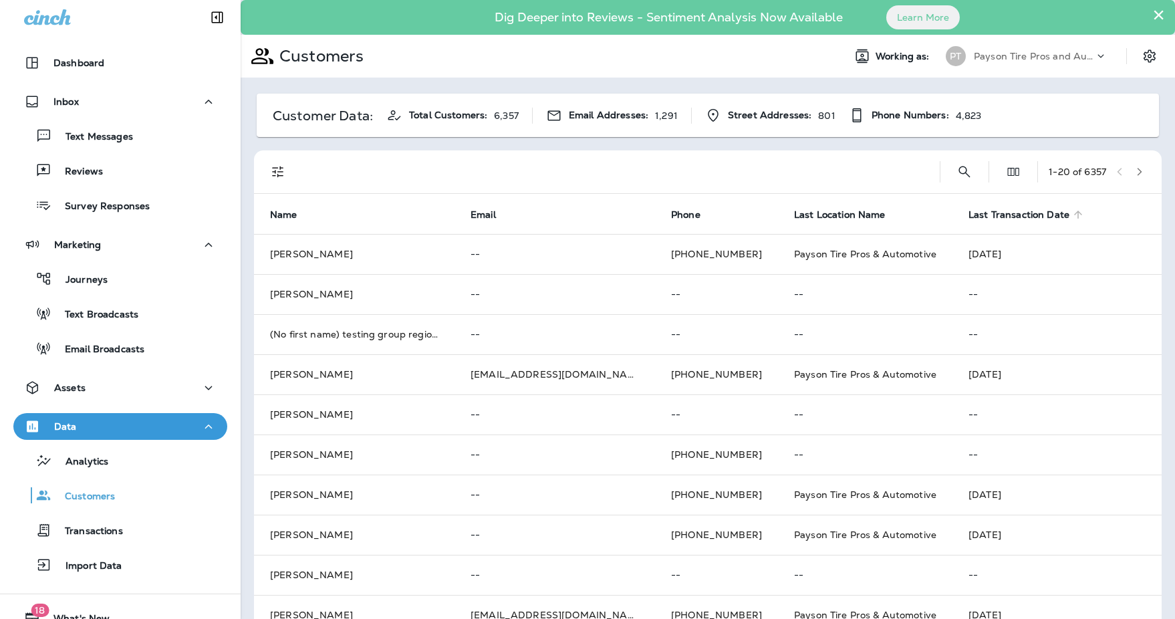
click at [968, 214] on span "Last Transaction Date" at bounding box center [1018, 214] width 101 height 11
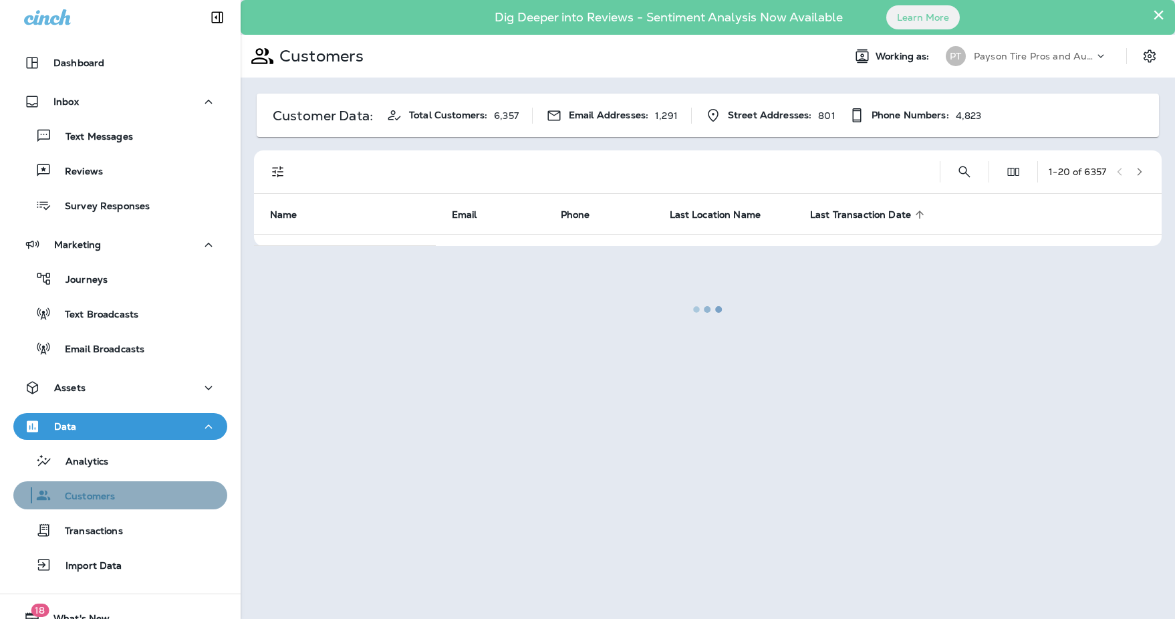
click at [147, 495] on div "Customers" at bounding box center [120, 495] width 203 height 20
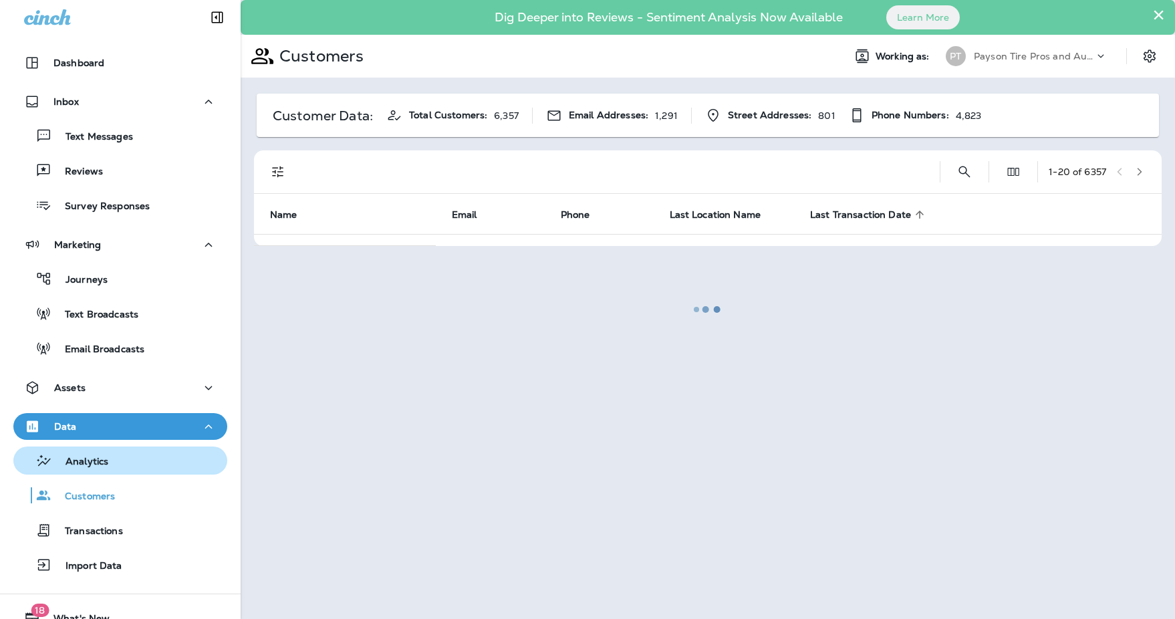
click at [146, 456] on div "Analytics" at bounding box center [120, 460] width 203 height 20
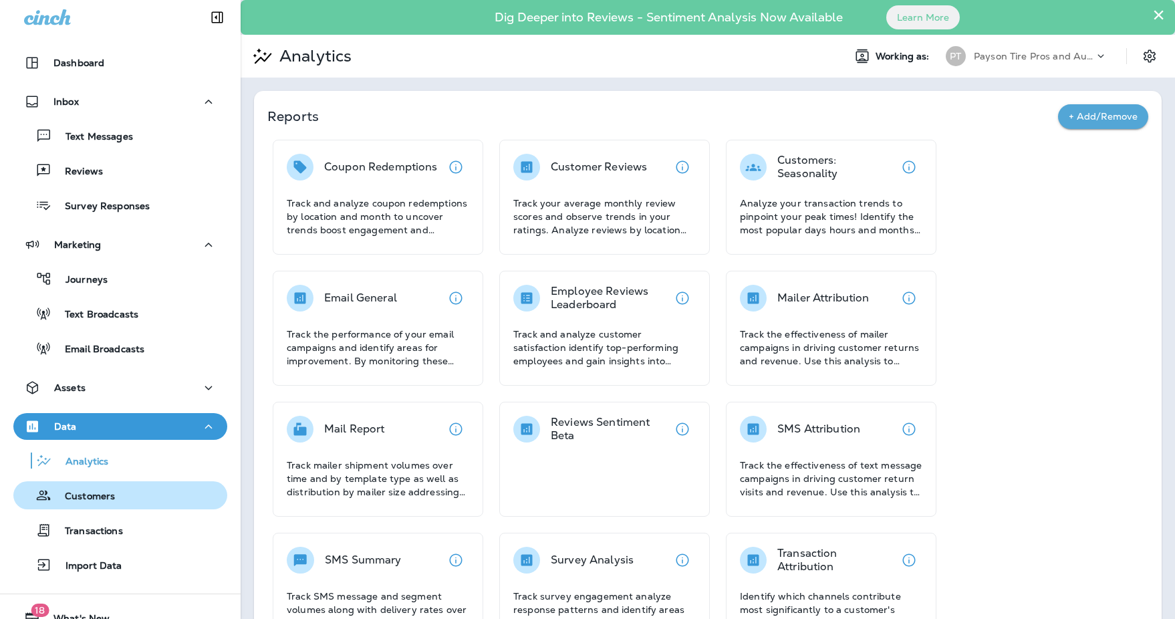
click at [132, 493] on div "Customers" at bounding box center [120, 495] width 203 height 20
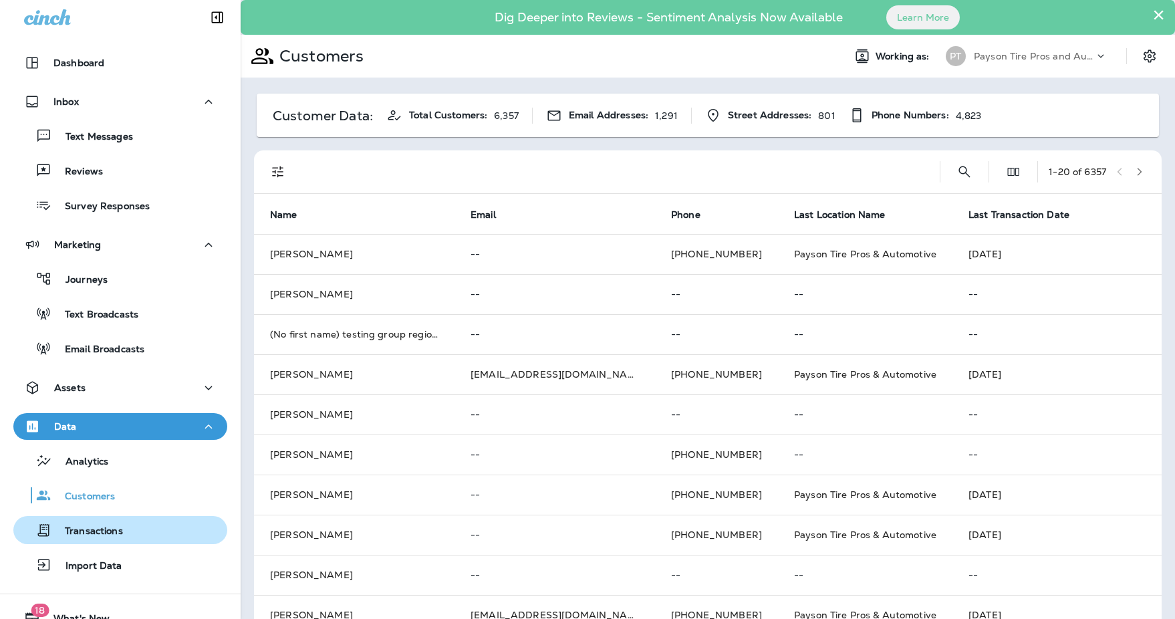
click at [119, 531] on p "Transactions" at bounding box center [87, 531] width 72 height 13
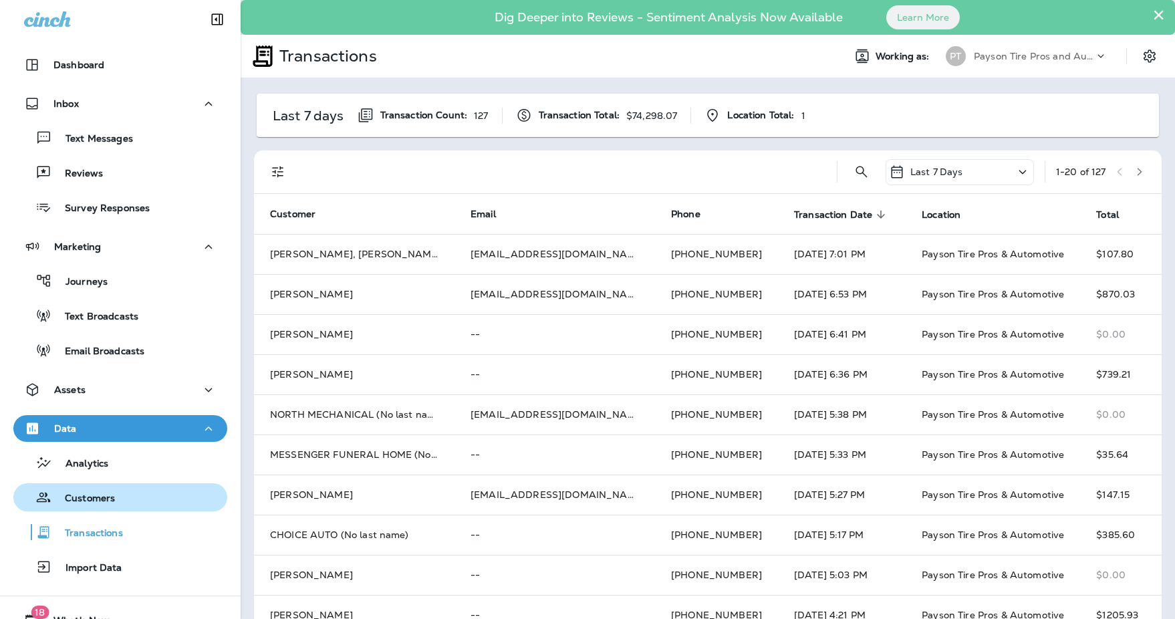
scroll to position [4, 0]
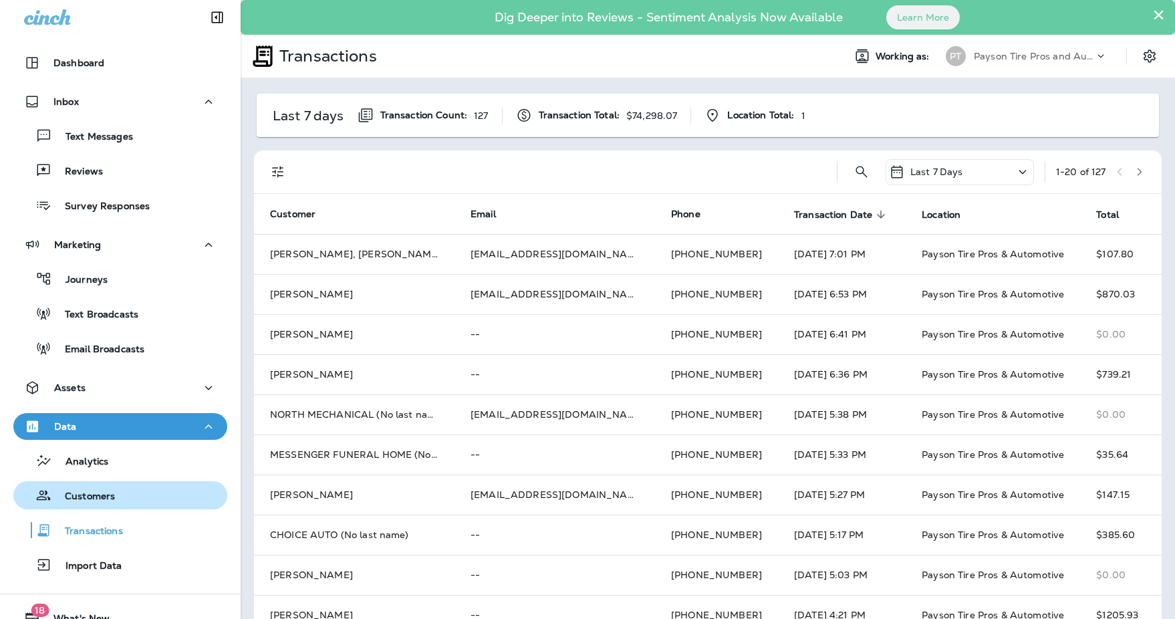
click at [118, 497] on div "Customers" at bounding box center [120, 495] width 203 height 20
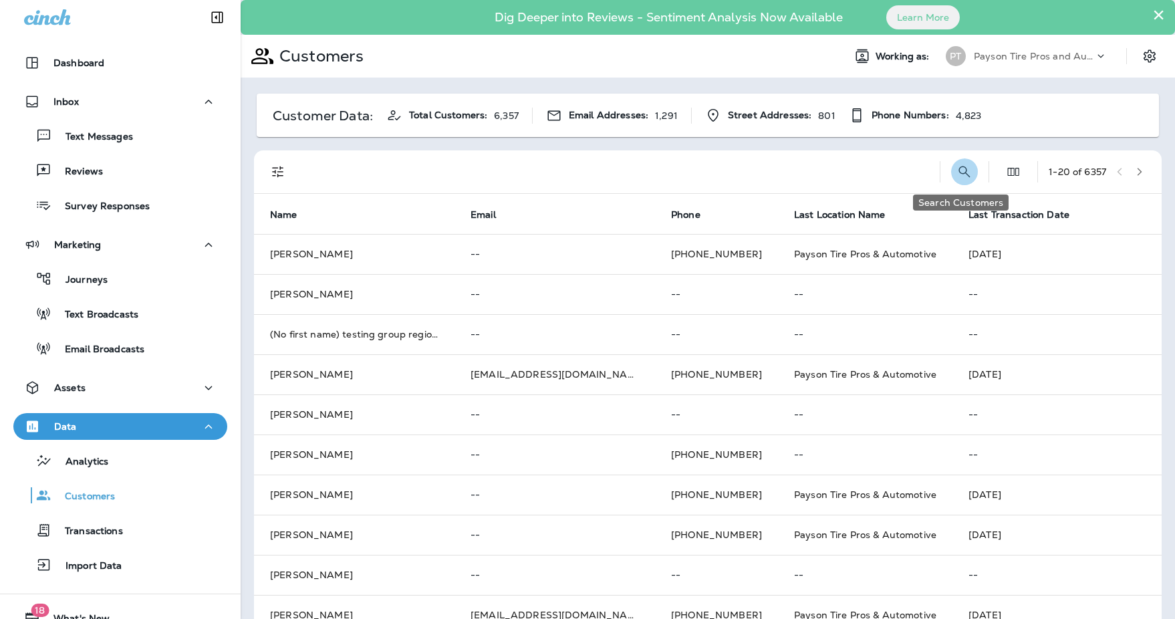
click at [959, 169] on icon "Search Customers" at bounding box center [964, 171] width 11 height 11
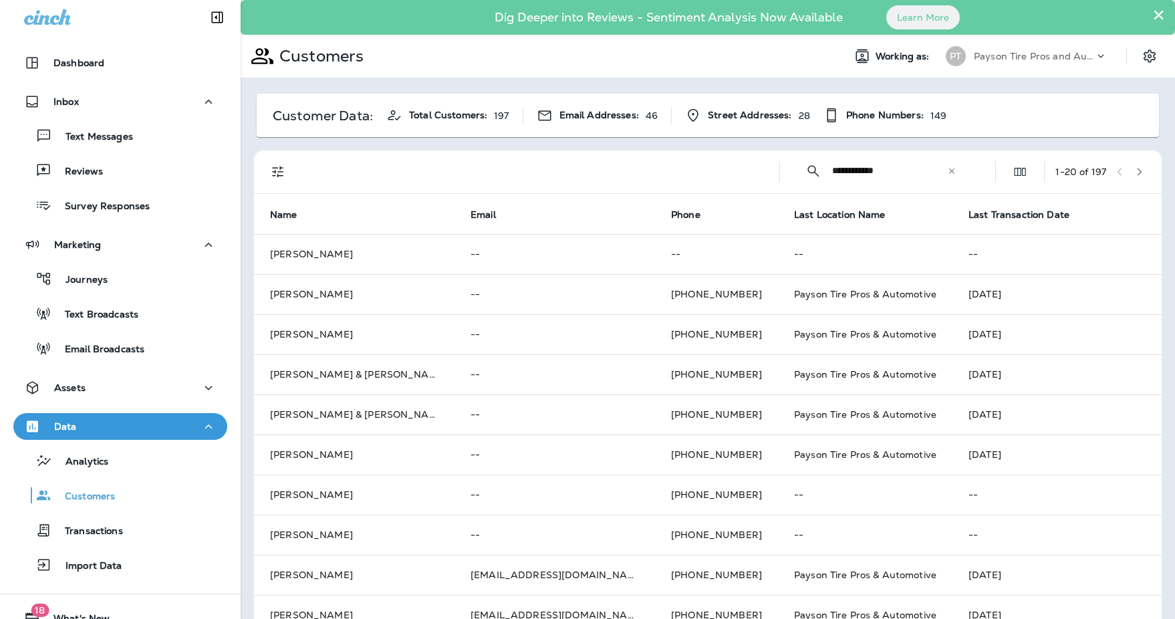
type input "**********"
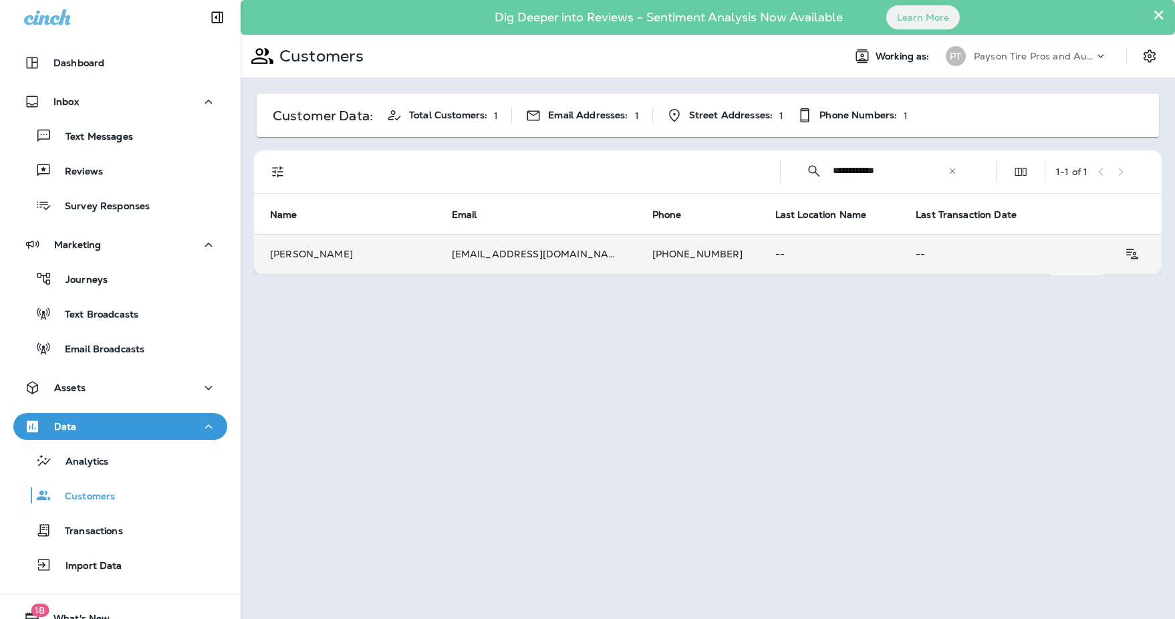
click at [317, 255] on td "[PERSON_NAME]" at bounding box center [345, 254] width 182 height 40
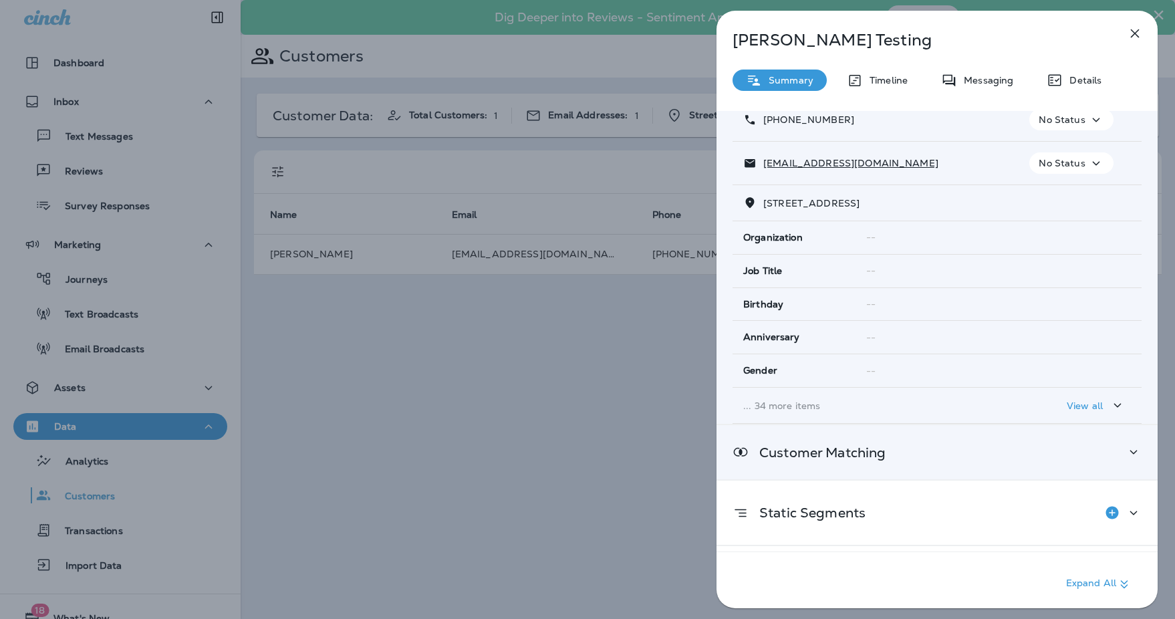
scroll to position [95, 0]
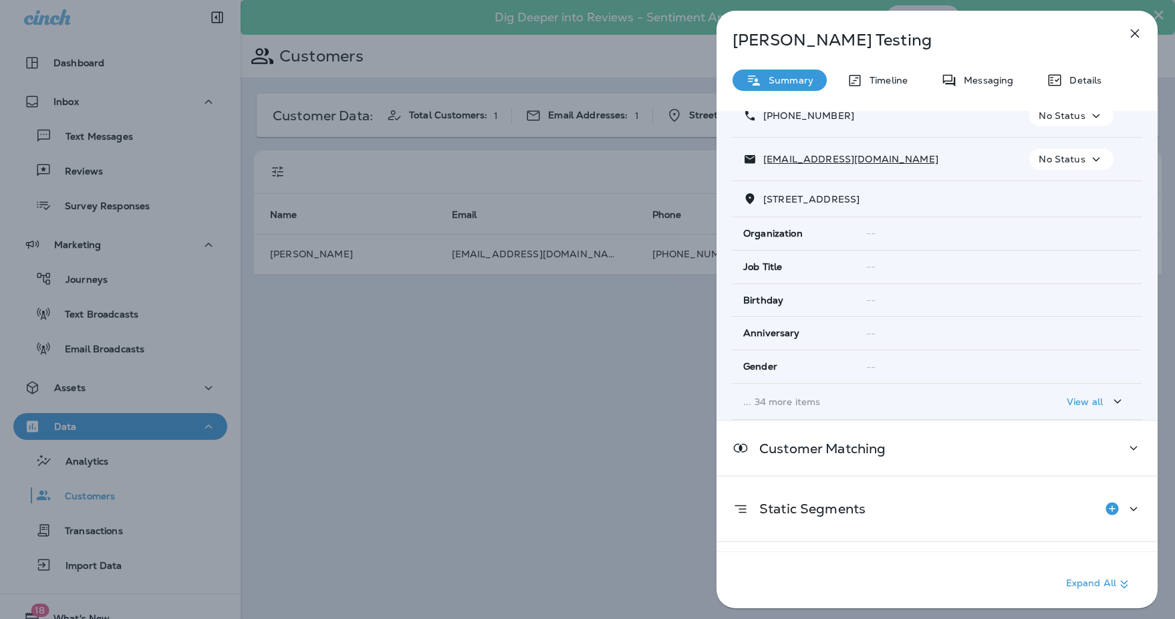
click at [1088, 402] on p "View all" at bounding box center [1085, 401] width 36 height 11
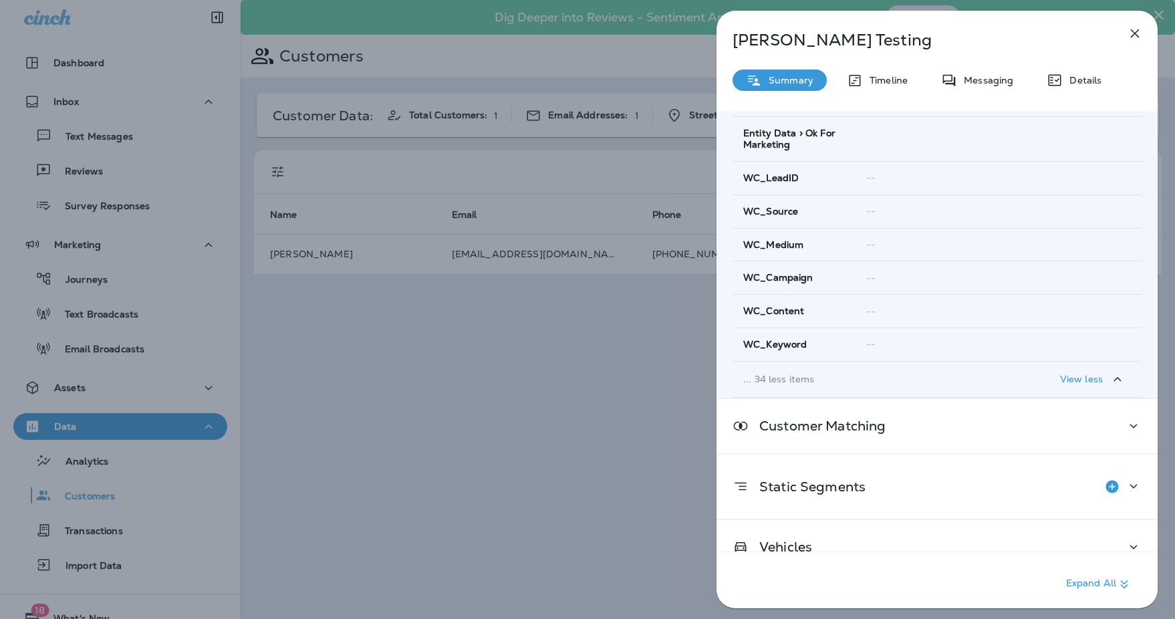
scroll to position [1379, 0]
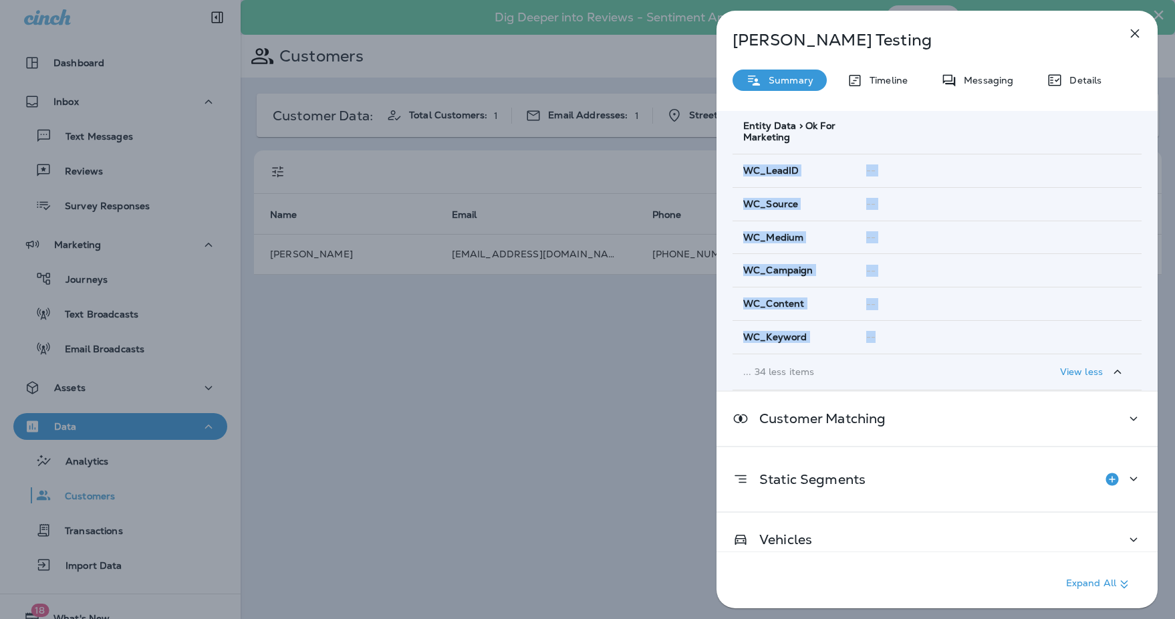
drag, startPoint x: 751, startPoint y: 184, endPoint x: 885, endPoint y: 354, distance: 215.5
click at [1129, 32] on icon "button" at bounding box center [1135, 33] width 16 height 16
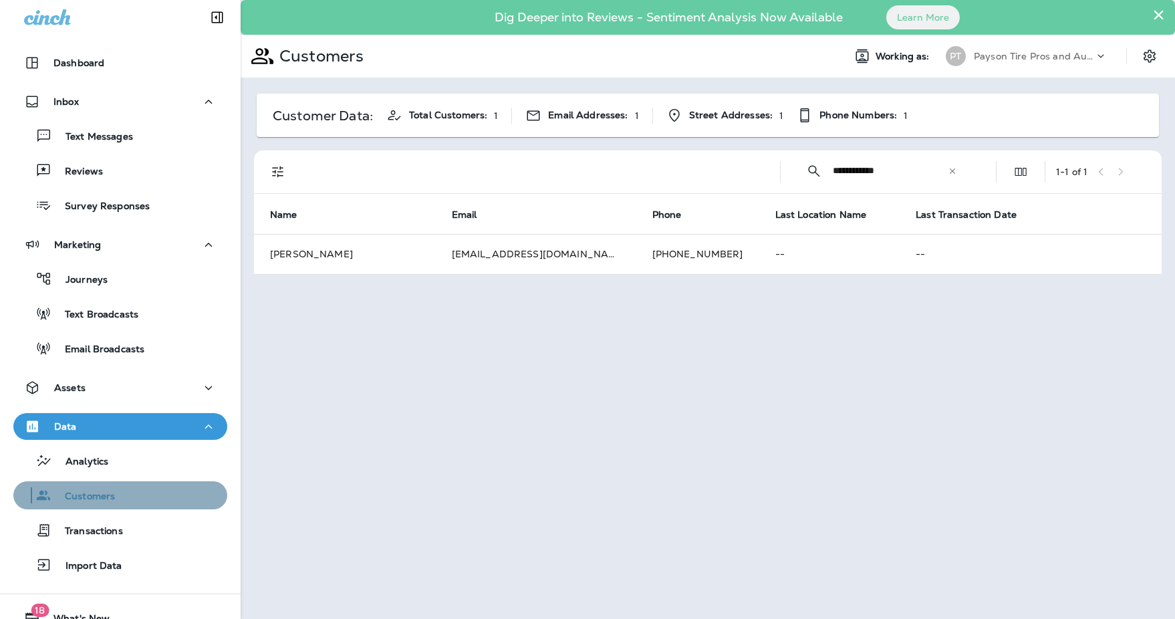
click at [120, 496] on div "Customers" at bounding box center [120, 495] width 203 height 20
click at [950, 169] on icon at bounding box center [952, 170] width 5 height 5
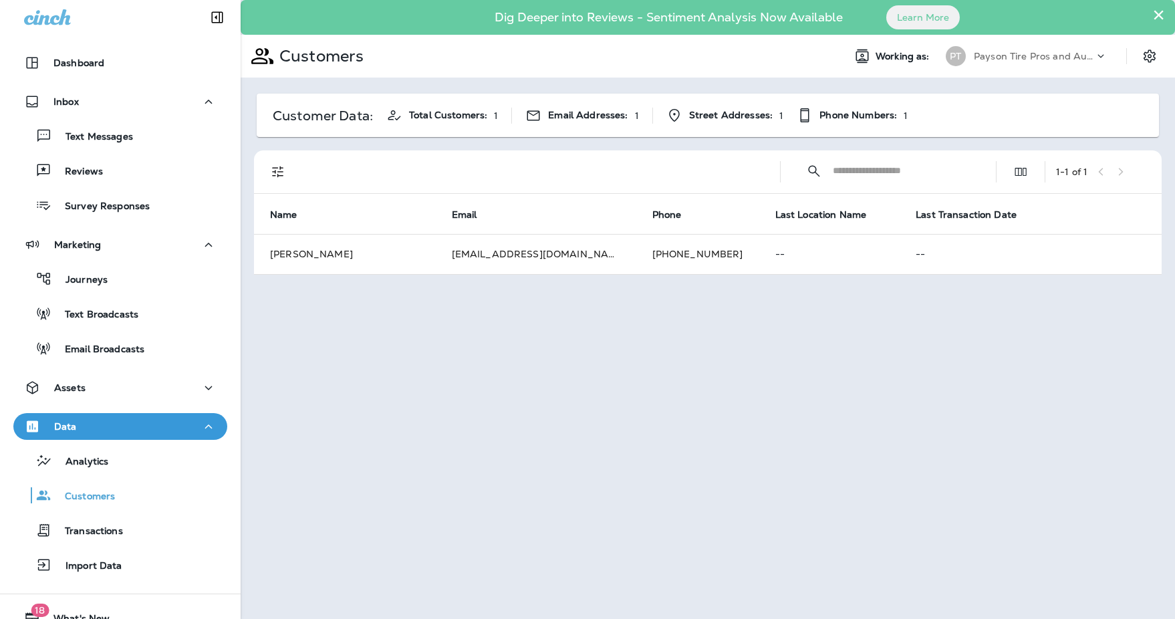
click at [873, 170] on input "text" at bounding box center [902, 170] width 139 height 35
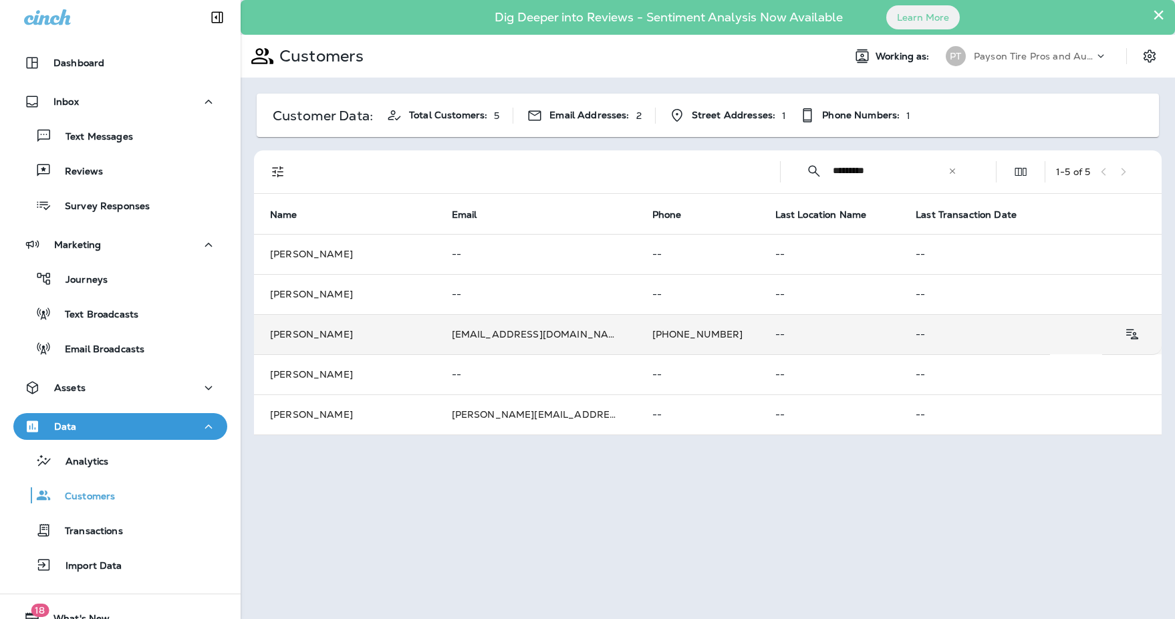
type input "*********"
click at [310, 329] on td "[PERSON_NAME]" at bounding box center [345, 334] width 182 height 40
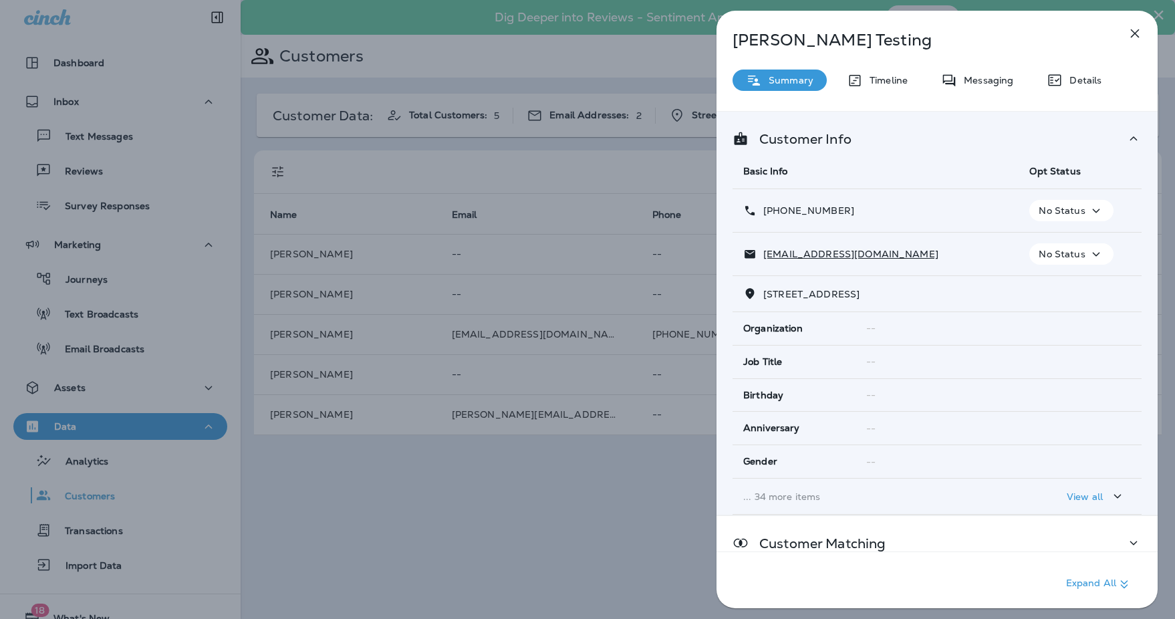
click at [1084, 498] on p "View all" at bounding box center [1085, 496] width 36 height 11
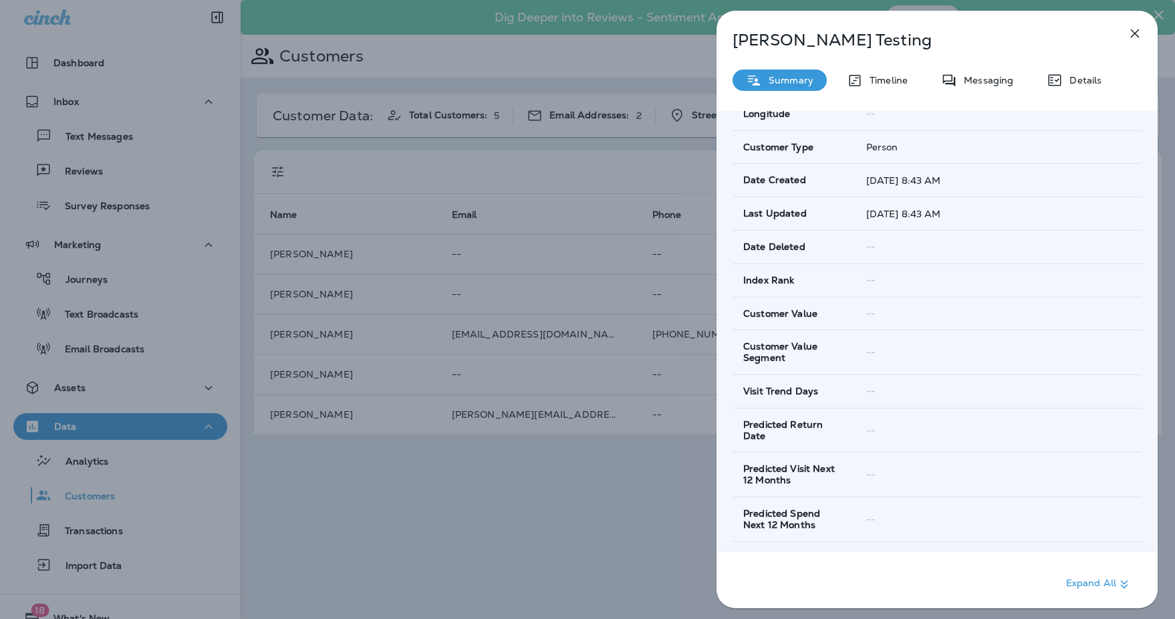
scroll to position [405, 0]
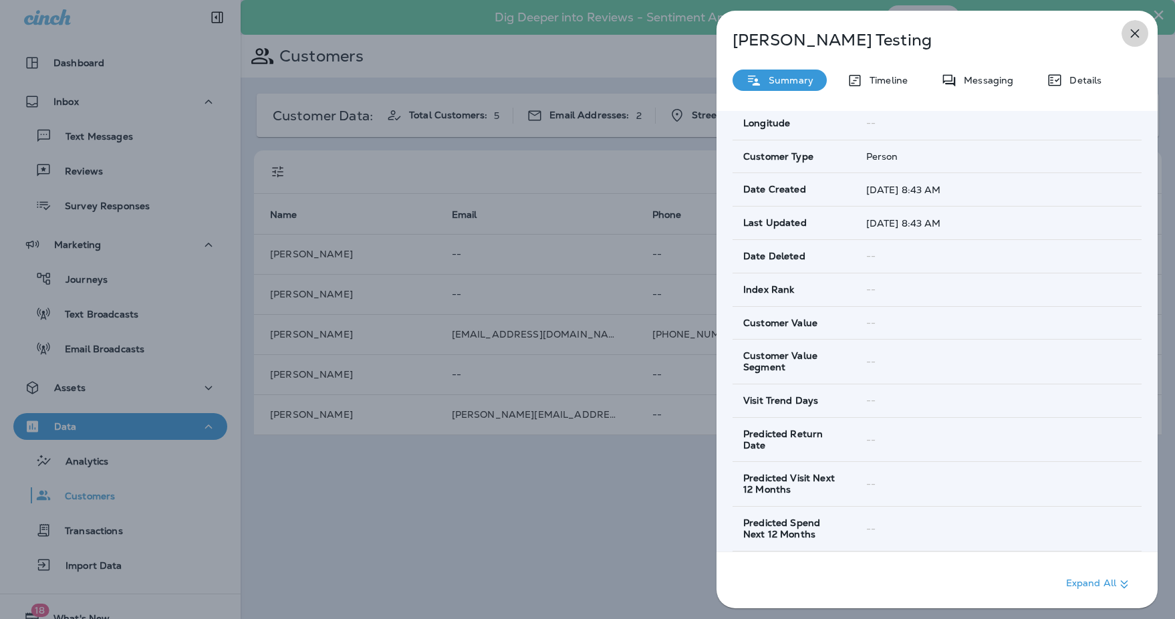
click at [1134, 34] on icon "button" at bounding box center [1135, 33] width 9 height 9
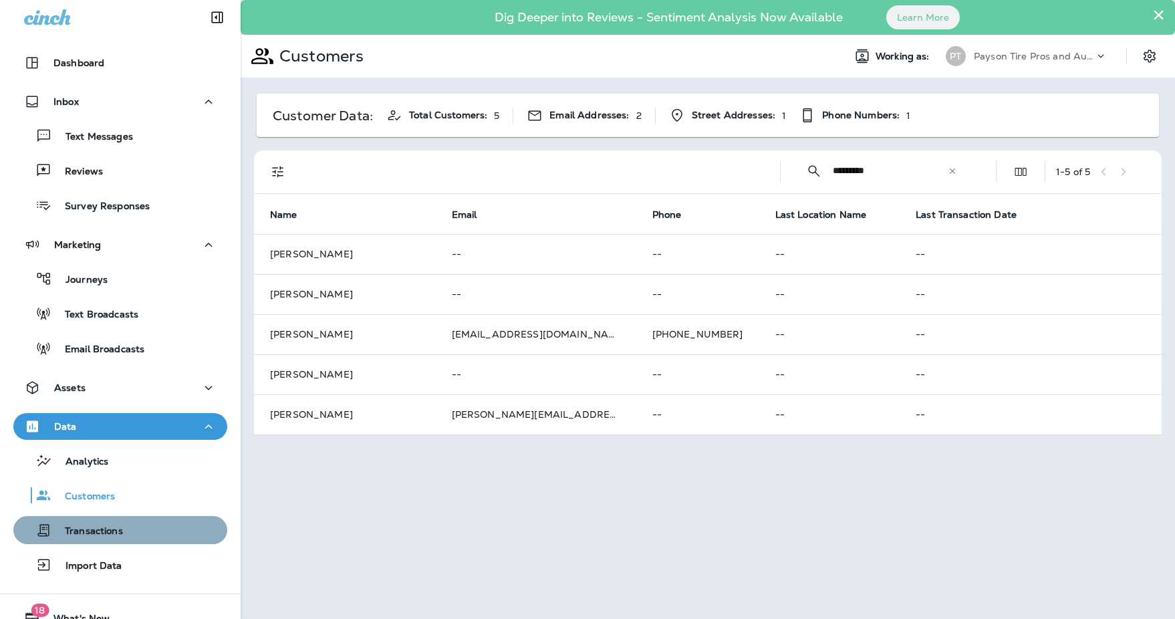
click at [98, 533] on p "Transactions" at bounding box center [87, 531] width 72 height 13
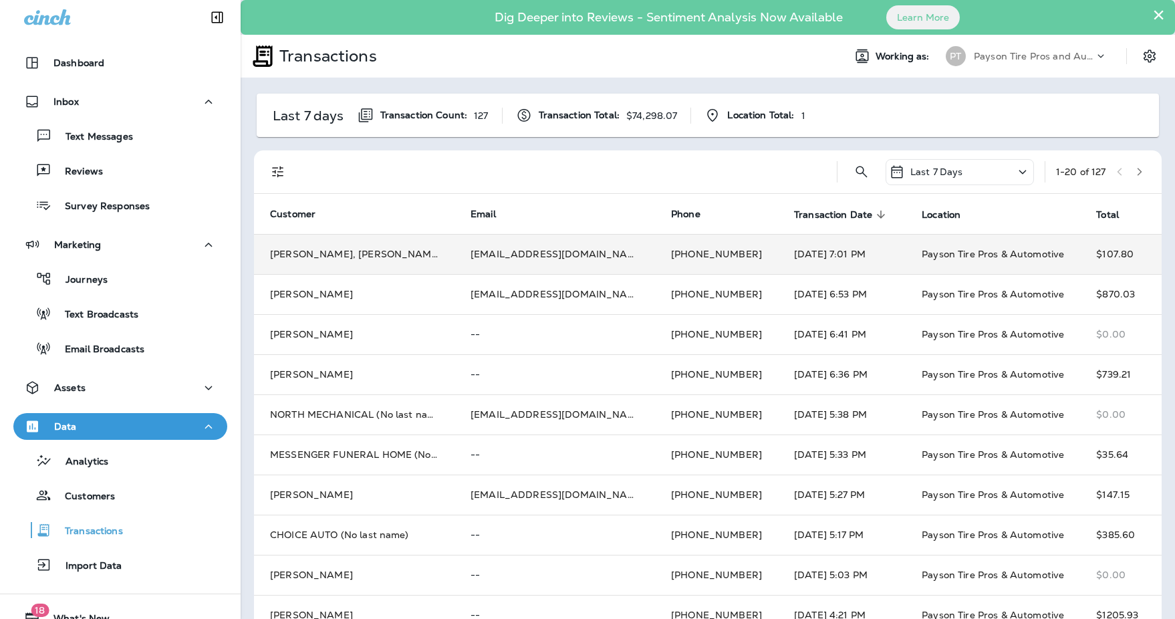
click at [368, 257] on td "[PERSON_NAME], [PERSON_NAME],[PERSON_NAME],[PERSON_NAME]" at bounding box center [354, 254] width 200 height 40
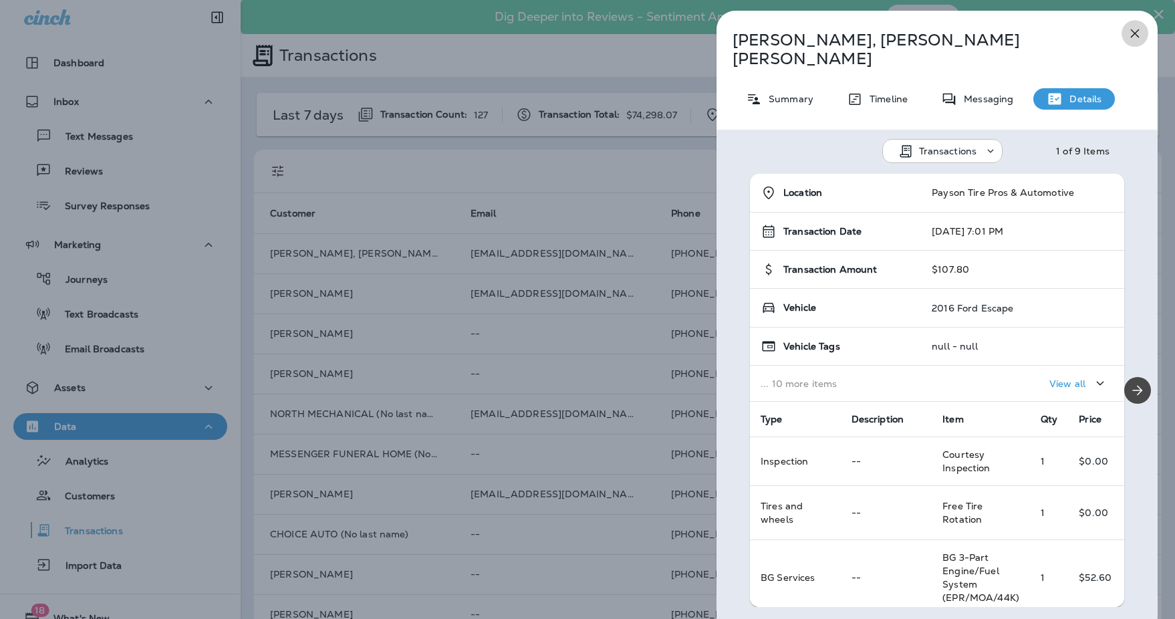
click at [1135, 35] on icon "button" at bounding box center [1135, 33] width 16 height 16
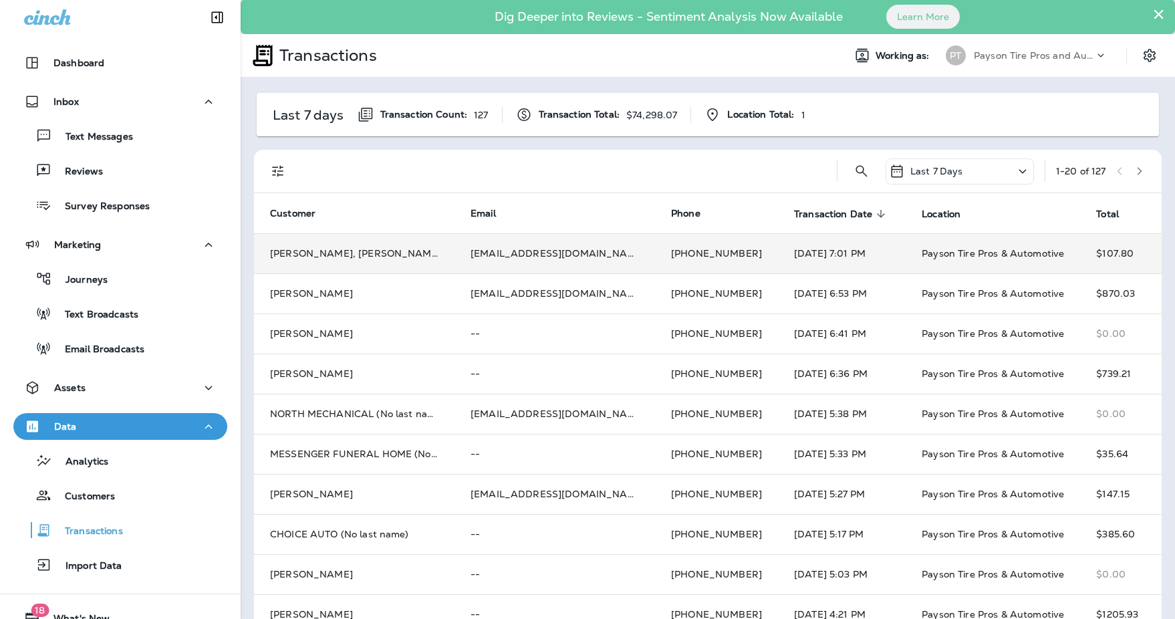
click at [336, 253] on td "[PERSON_NAME], [PERSON_NAME],[PERSON_NAME],[PERSON_NAME]" at bounding box center [354, 253] width 200 height 40
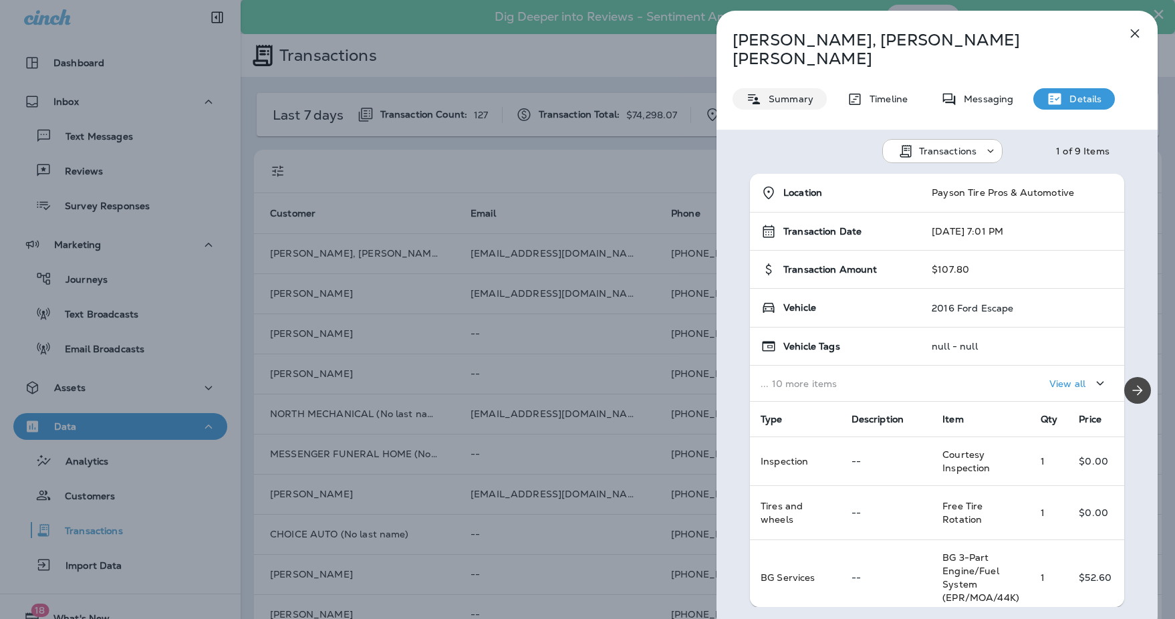
click at [774, 94] on p "Summary" at bounding box center [787, 99] width 51 height 11
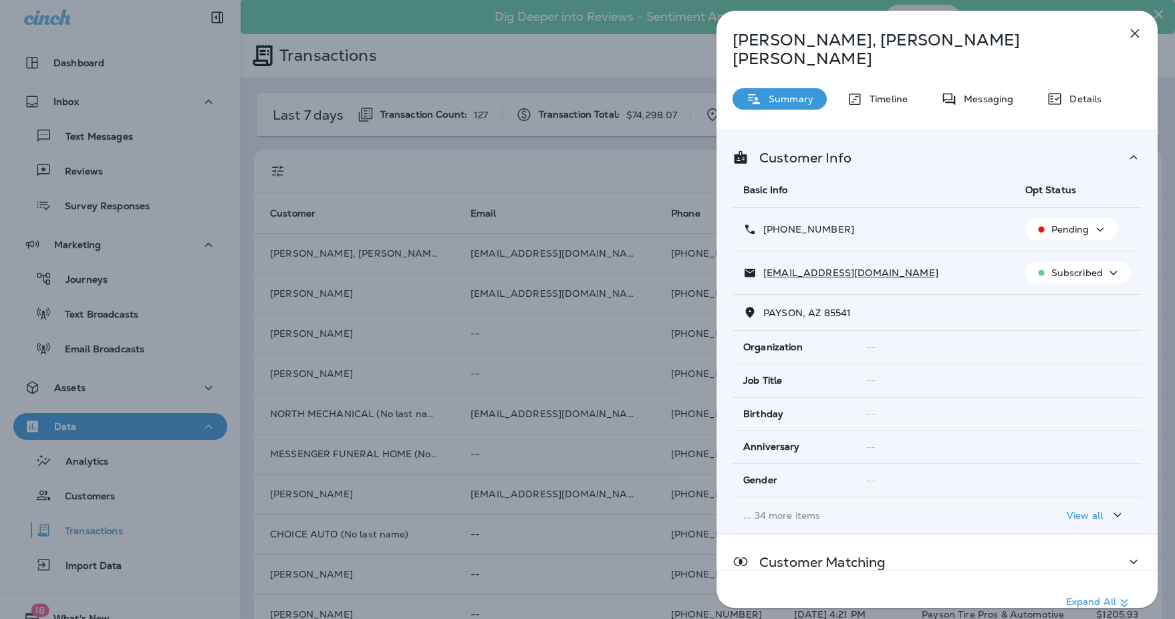
click at [613, 55] on div "[PERSON_NAME], Abby,Amy,[PERSON_NAME] Summary Timeline Messaging Details Custom…" at bounding box center [587, 309] width 1175 height 619
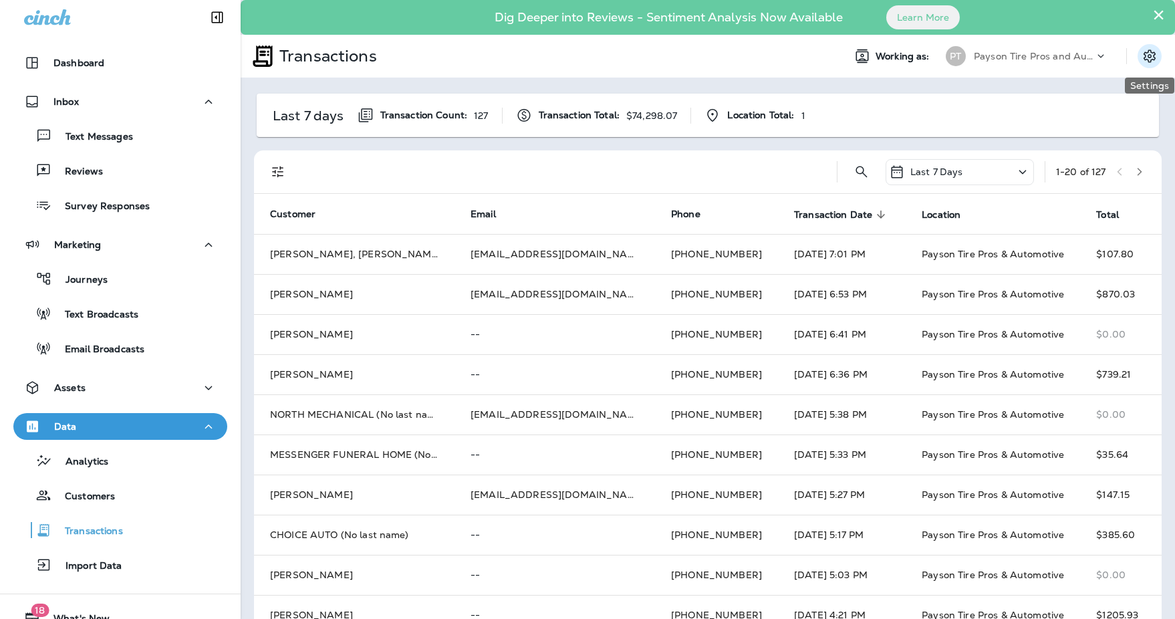
click at [1153, 58] on icon "Settings" at bounding box center [1149, 56] width 16 height 16
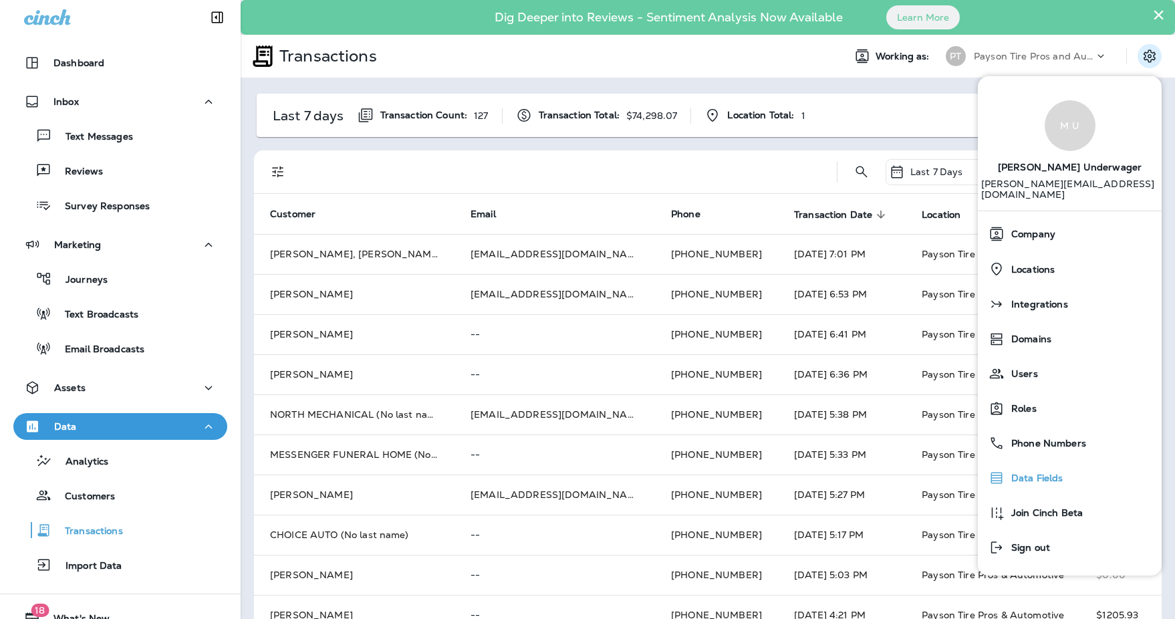
click at [1035, 472] on span "Data Fields" at bounding box center [1033, 477] width 59 height 11
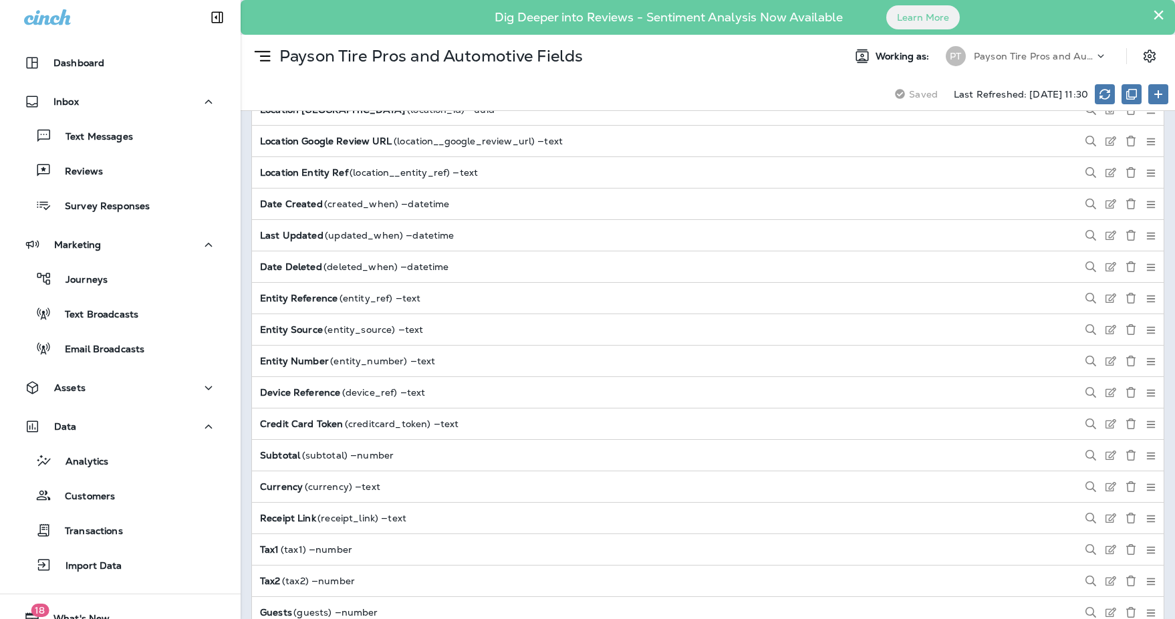
scroll to position [3696, 0]
